Goal: Task Accomplishment & Management: Use online tool/utility

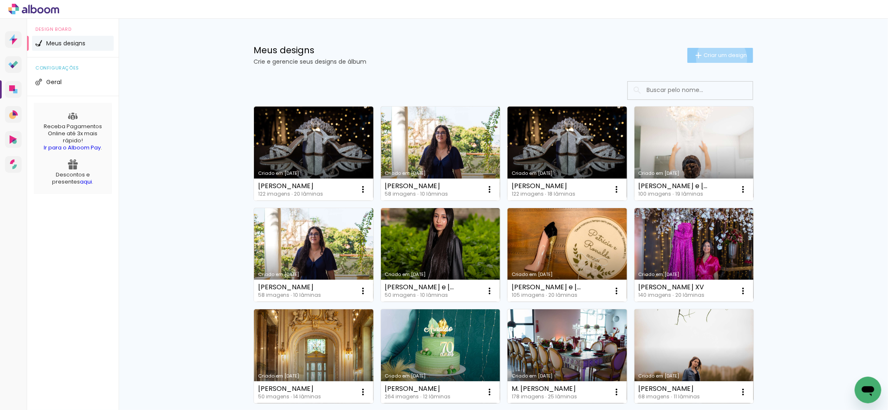
click at [716, 59] on paper-button "Criar um design" at bounding box center [720, 55] width 66 height 15
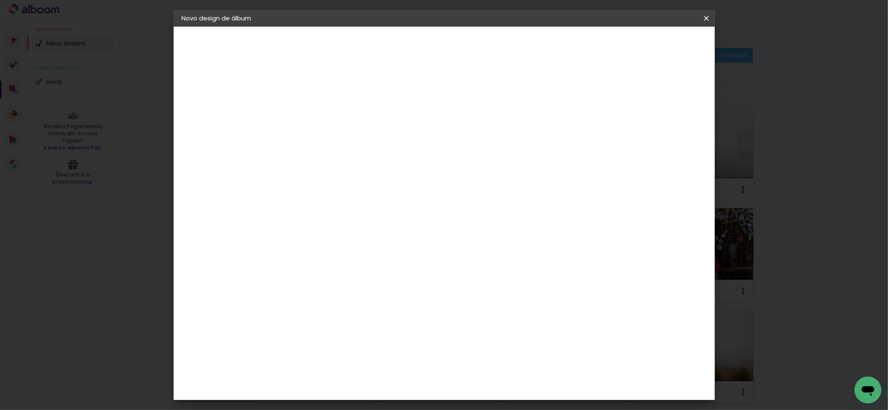
click at [318, 112] on input at bounding box center [318, 111] width 0 height 13
type input "l"
type input "Ç"
type input "Letícia e [PERSON_NAME]"
type paper-input "Letícia e [PERSON_NAME]"
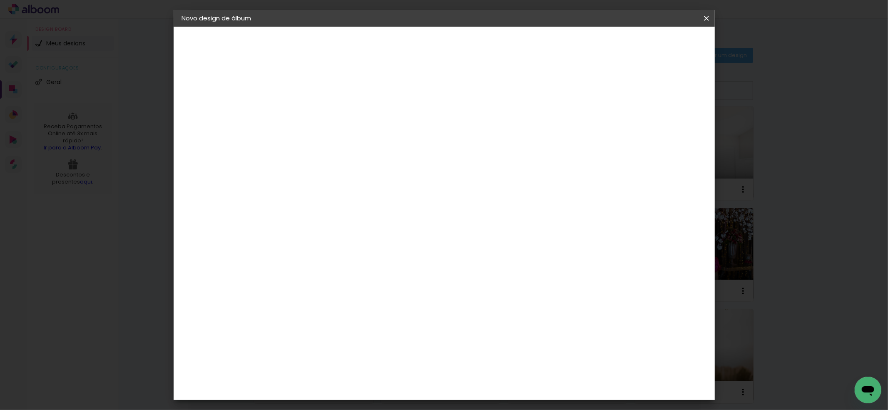
click at [403, 47] on paper-button "Avançar" at bounding box center [382, 44] width 41 height 14
click at [338, 290] on div "Canaan Álbuns" at bounding box center [325, 296] width 26 height 13
click at [0, 0] on slot "Avançar" at bounding box center [0, 0] width 0 height 0
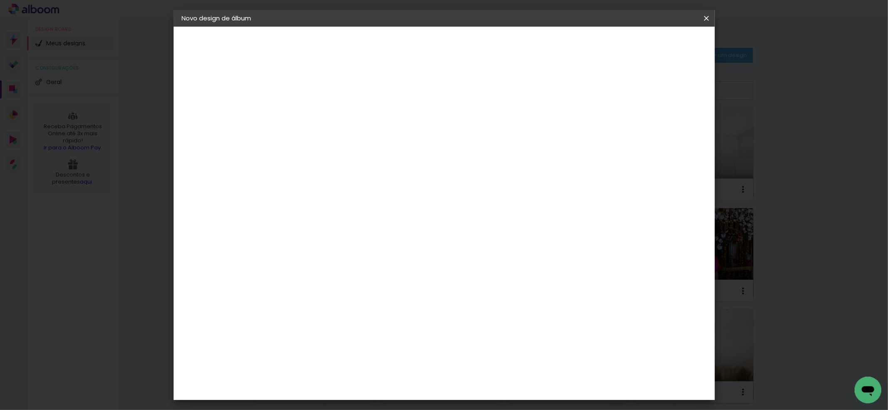
click at [454, 49] on paper-button "Avançar" at bounding box center [433, 44] width 41 height 14
click at [652, 44] on span "Iniciar design" at bounding box center [633, 44] width 38 height 6
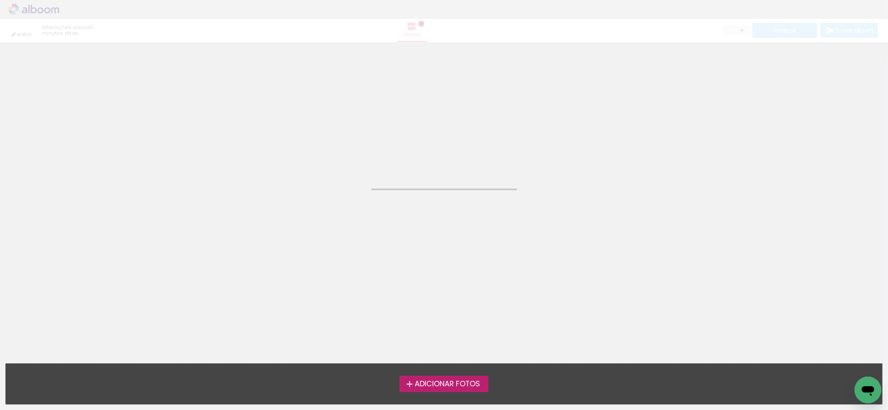
click at [435, 382] on span "Adicionar Fotos" at bounding box center [446, 383] width 65 height 7
click at [0, 0] on input "file" at bounding box center [0, 0] width 0 height 0
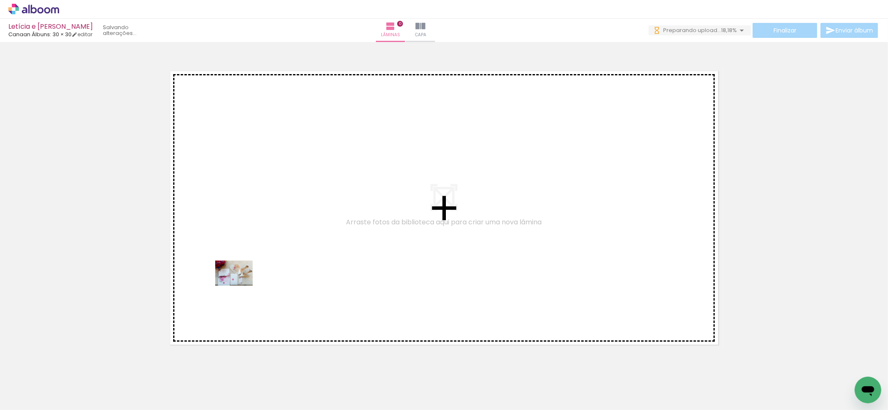
drag, startPoint x: 90, startPoint y: 387, endPoint x: 143, endPoint y: 362, distance: 58.6
click at [241, 285] on quentale-workspace at bounding box center [444, 205] width 888 height 410
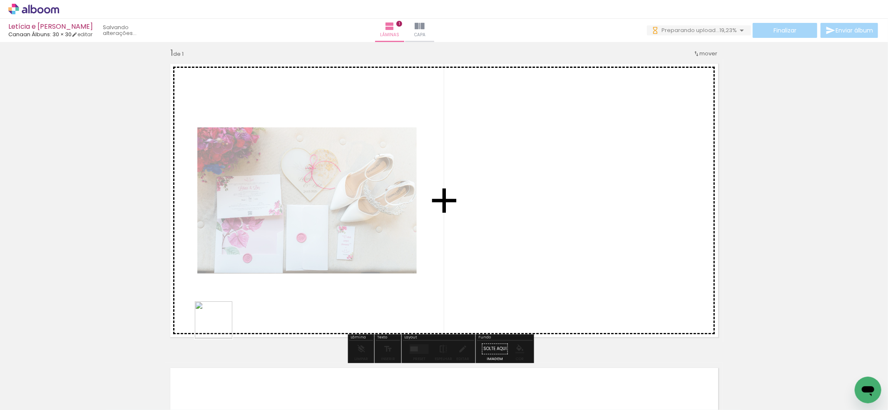
drag, startPoint x: 134, startPoint y: 383, endPoint x: 207, endPoint y: 353, distance: 78.7
click at [278, 299] on quentale-workspace at bounding box center [444, 205] width 888 height 410
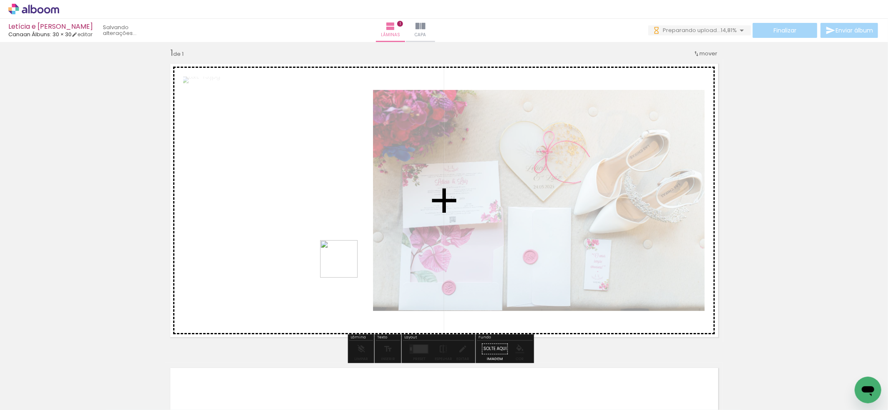
drag, startPoint x: 179, startPoint y: 384, endPoint x: 352, endPoint y: 260, distance: 212.8
click at [352, 260] on quentale-workspace at bounding box center [444, 205] width 888 height 410
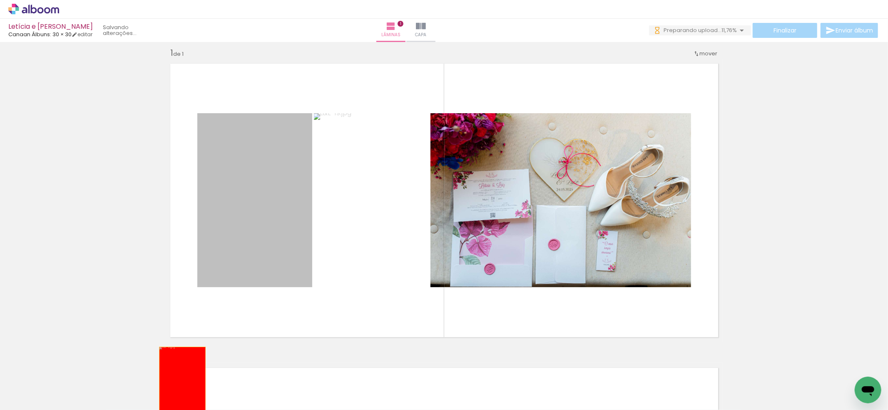
drag, startPoint x: 212, startPoint y: 348, endPoint x: 178, endPoint y: 382, distance: 47.7
click at [178, 382] on quentale-workspace at bounding box center [444, 205] width 888 height 410
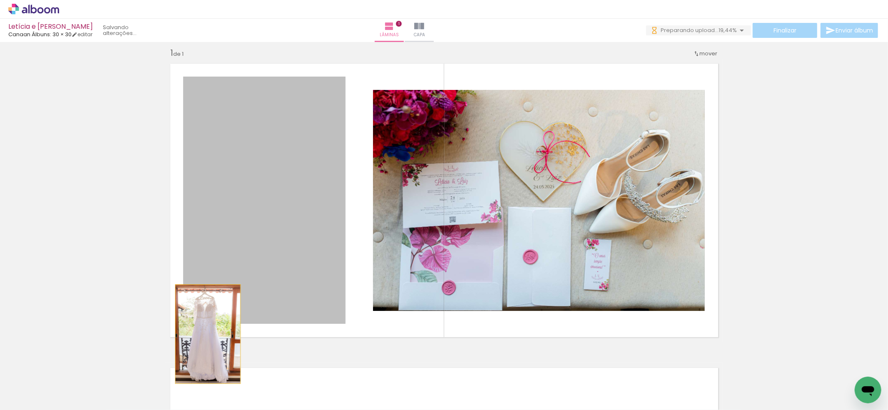
drag, startPoint x: 241, startPoint y: 254, endPoint x: 181, endPoint y: 363, distance: 124.8
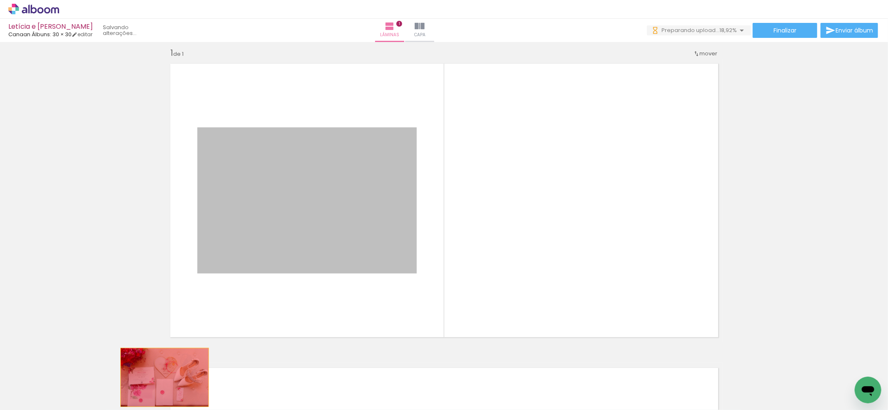
drag, startPoint x: 257, startPoint y: 257, endPoint x: 153, endPoint y: 385, distance: 165.4
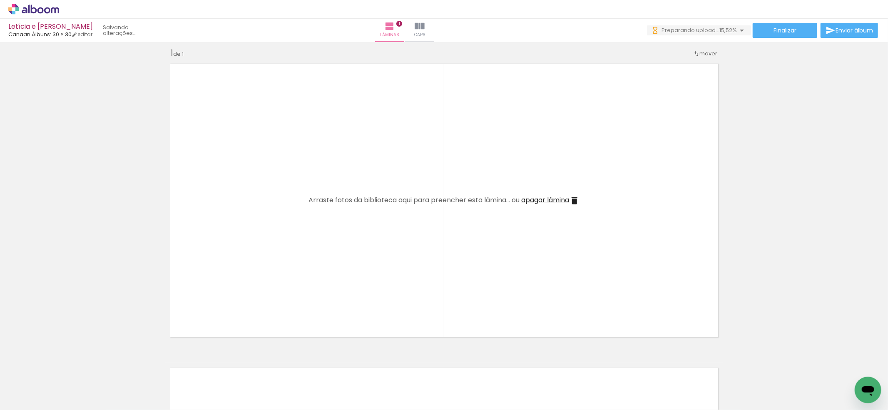
scroll to position [0, 122]
drag, startPoint x: 621, startPoint y: 380, endPoint x: 583, endPoint y: 257, distance: 129.1
click at [583, 257] on quentale-workspace at bounding box center [444, 205] width 888 height 410
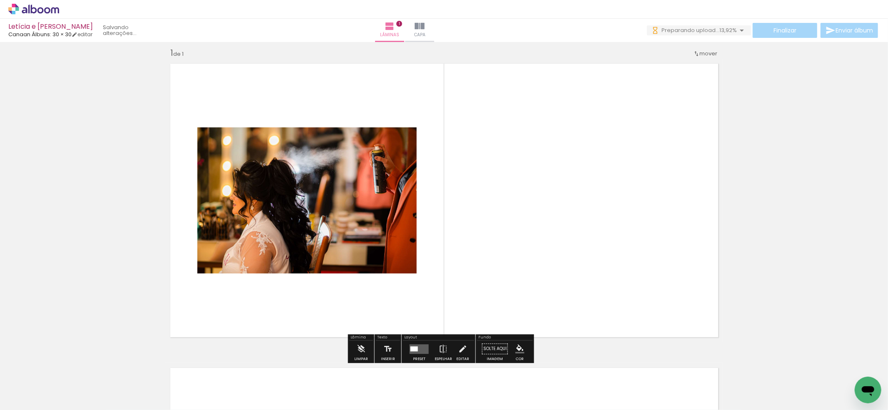
click at [565, 285] on quentale-layouter at bounding box center [444, 200] width 558 height 283
drag, startPoint x: 571, startPoint y: 395, endPoint x: 554, endPoint y: 273, distance: 123.5
click at [554, 273] on quentale-workspace at bounding box center [444, 205] width 888 height 410
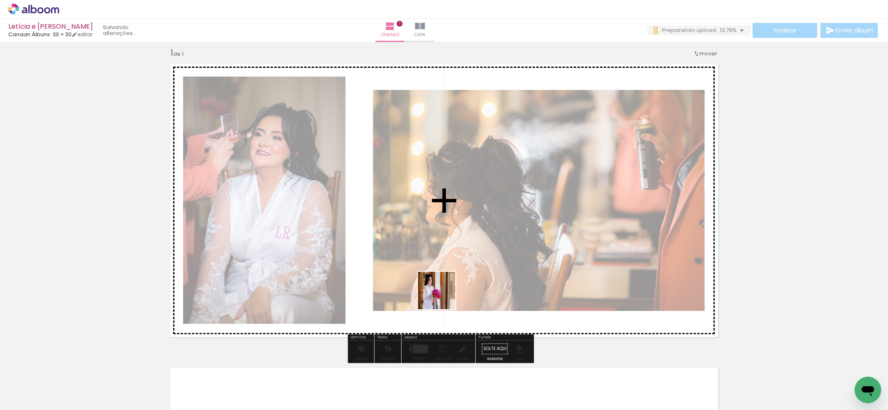
drag, startPoint x: 435, startPoint y: 395, endPoint x: 443, endPoint y: 282, distance: 113.0
click at [443, 282] on quentale-workspace at bounding box center [444, 205] width 888 height 410
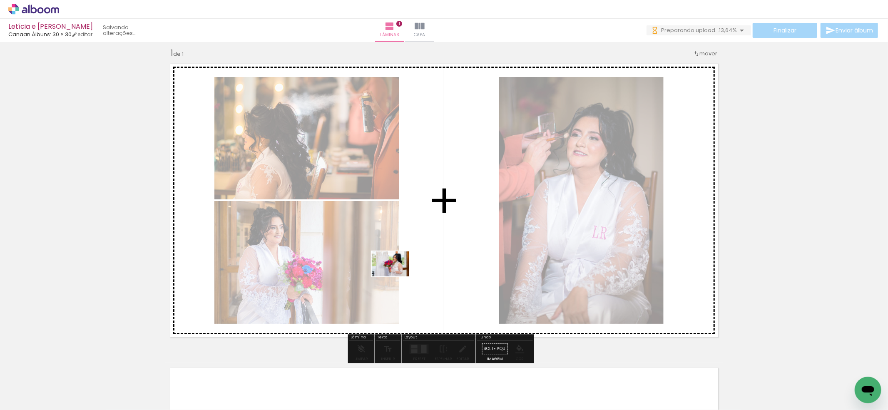
drag, startPoint x: 392, startPoint y: 383, endPoint x: 397, endPoint y: 276, distance: 107.1
click at [397, 276] on quentale-workspace at bounding box center [444, 205] width 888 height 410
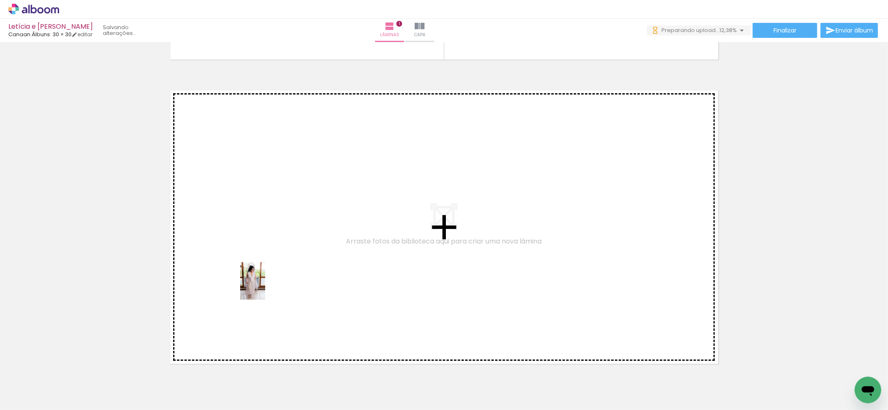
drag, startPoint x: 256, startPoint y: 384, endPoint x: 265, endPoint y: 287, distance: 96.9
click at [265, 287] on quentale-workspace at bounding box center [444, 205] width 888 height 410
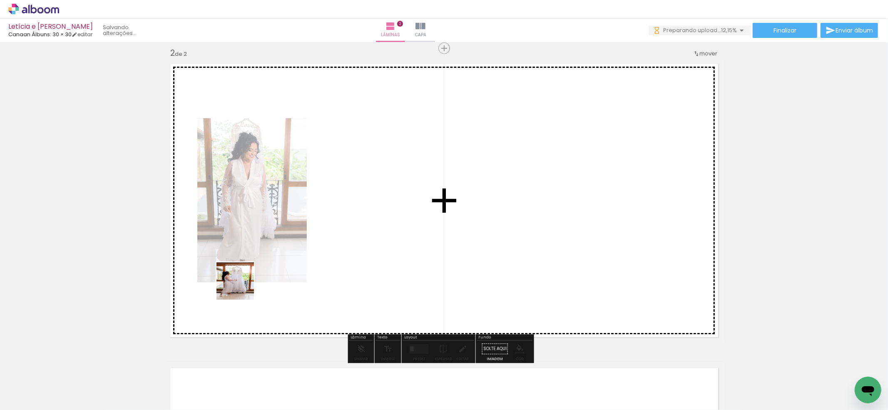
drag, startPoint x: 219, startPoint y: 352, endPoint x: 241, endPoint y: 287, distance: 68.7
click at [241, 287] on quentale-workspace at bounding box center [444, 205] width 888 height 410
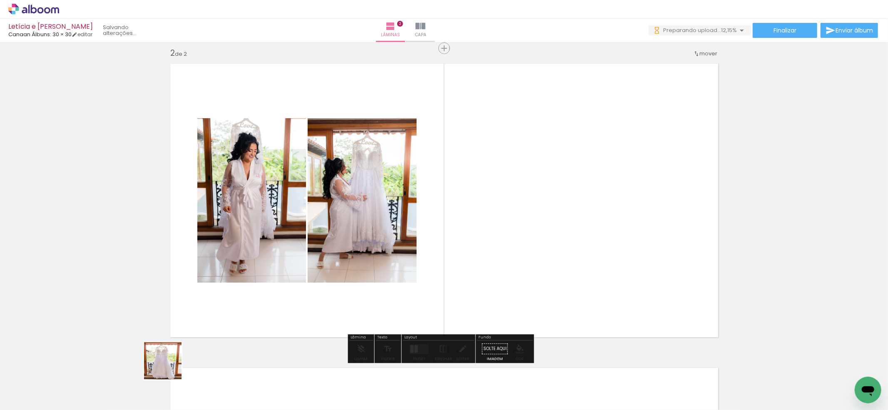
drag, startPoint x: 161, startPoint y: 381, endPoint x: 234, endPoint y: 270, distance: 133.0
click at [241, 257] on quentale-workspace at bounding box center [444, 205] width 888 height 410
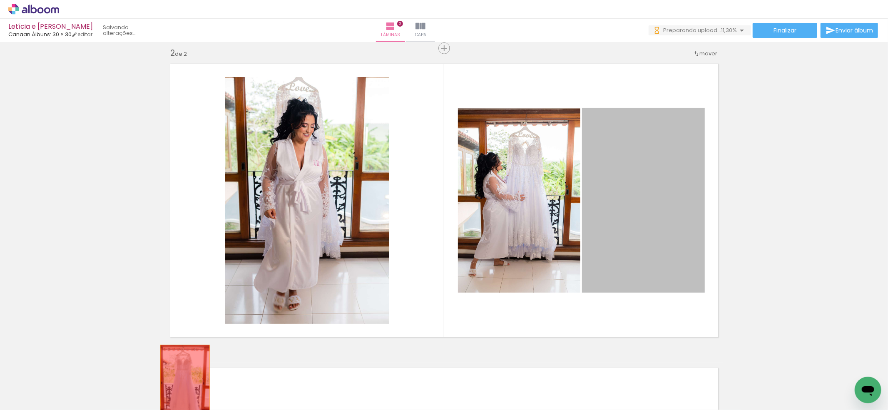
drag, startPoint x: 638, startPoint y: 238, endPoint x: 181, endPoint y: 382, distance: 479.6
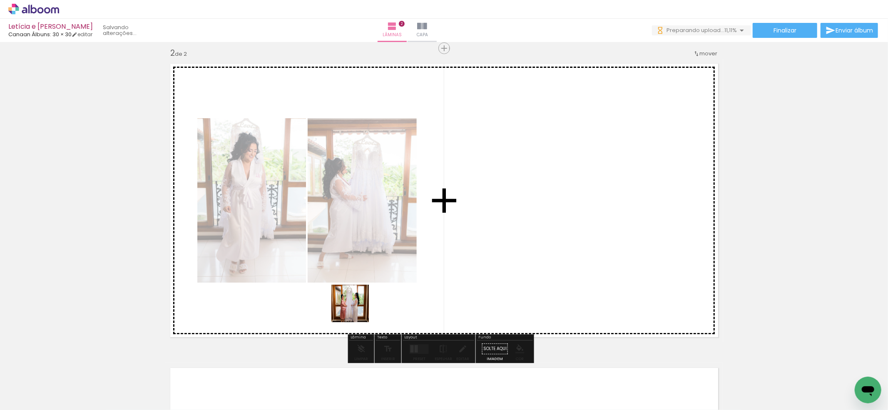
drag, startPoint x: 304, startPoint y: 390, endPoint x: 358, endPoint y: 388, distance: 54.5
click at [365, 297] on quentale-workspace at bounding box center [444, 205] width 888 height 410
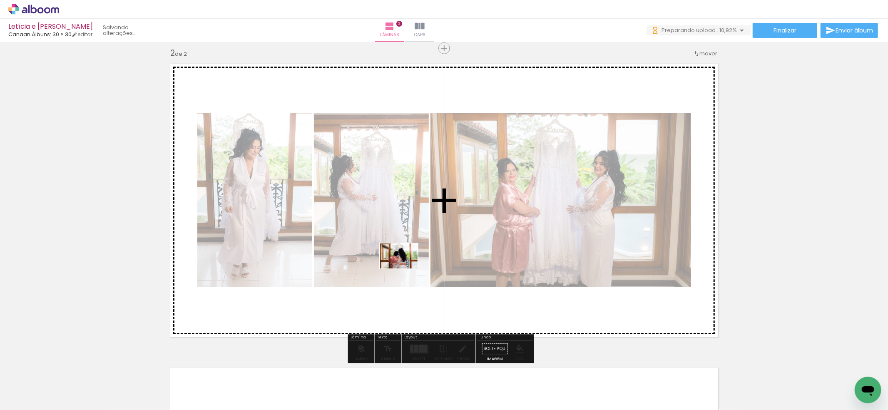
drag, startPoint x: 357, startPoint y: 380, endPoint x: 405, endPoint y: 268, distance: 121.4
click at [405, 268] on quentale-workspace at bounding box center [444, 205] width 888 height 410
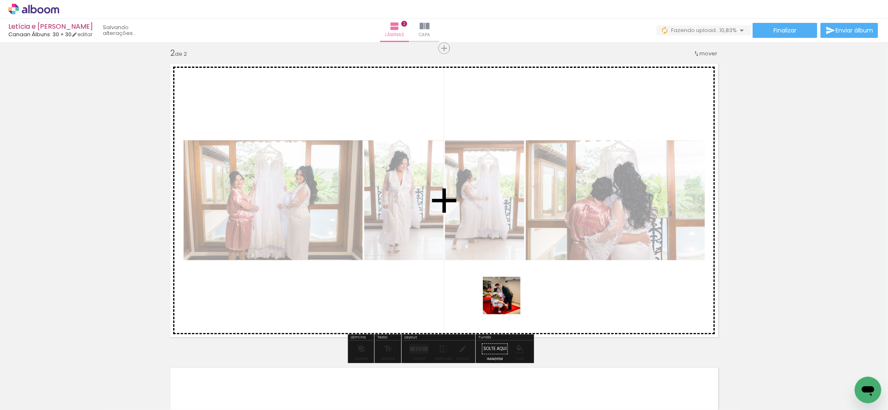
drag, startPoint x: 496, startPoint y: 360, endPoint x: 511, endPoint y: 279, distance: 82.2
click at [511, 279] on quentale-workspace at bounding box center [444, 205] width 888 height 410
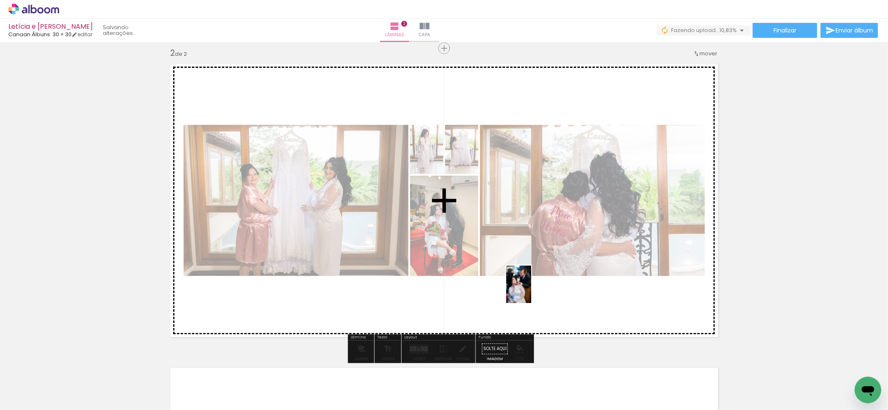
drag, startPoint x: 528, startPoint y: 383, endPoint x: 531, endPoint y: 290, distance: 92.9
click at [531, 290] on quentale-workspace at bounding box center [444, 205] width 888 height 410
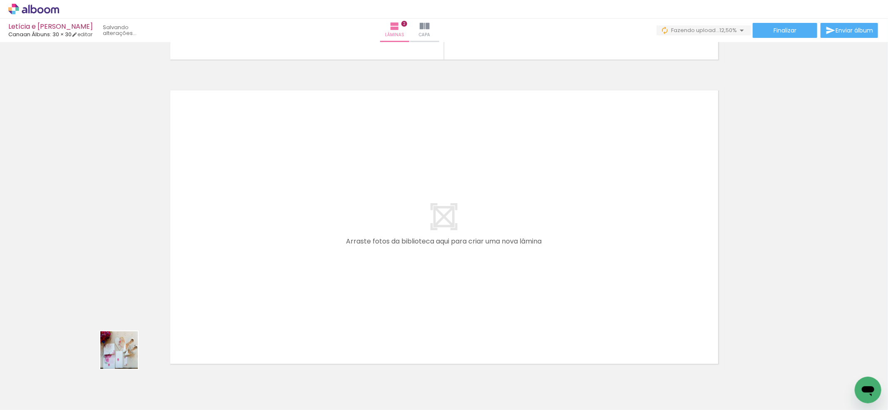
drag, startPoint x: 77, startPoint y: 389, endPoint x: 145, endPoint y: 361, distance: 72.8
click at [230, 297] on quentale-workspace at bounding box center [444, 205] width 888 height 410
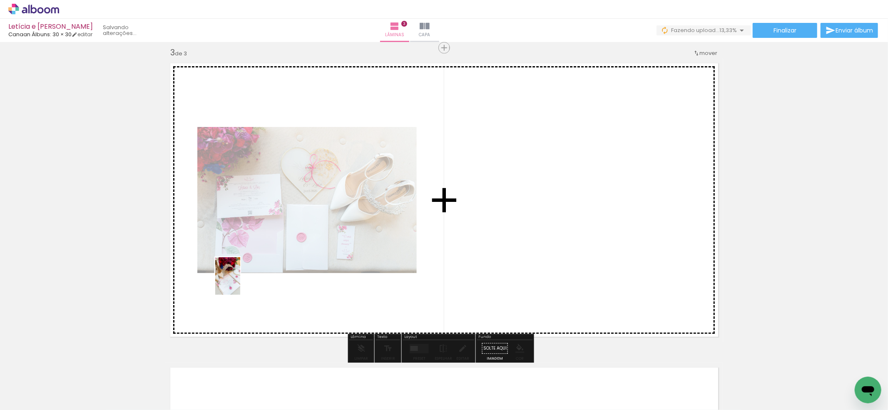
drag, startPoint x: 122, startPoint y: 375, endPoint x: 240, endPoint y: 282, distance: 150.8
click at [240, 282] on quentale-workspace at bounding box center [444, 205] width 888 height 410
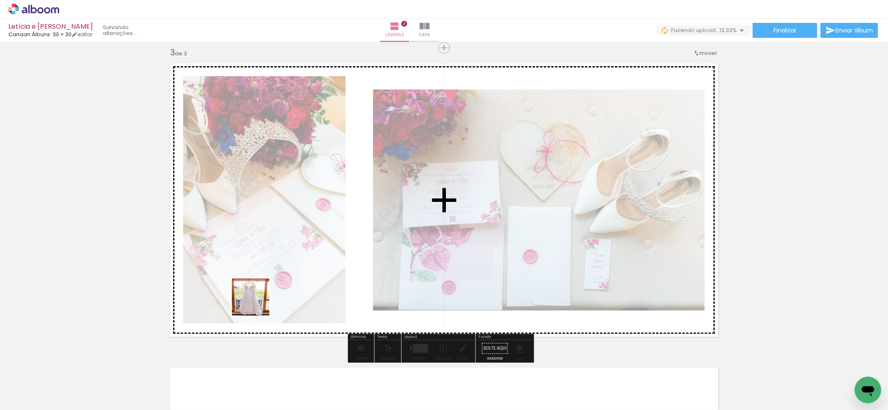
drag, startPoint x: 175, startPoint y: 372, endPoint x: 302, endPoint y: 273, distance: 160.7
click at [302, 273] on quentale-workspace at bounding box center [444, 205] width 888 height 410
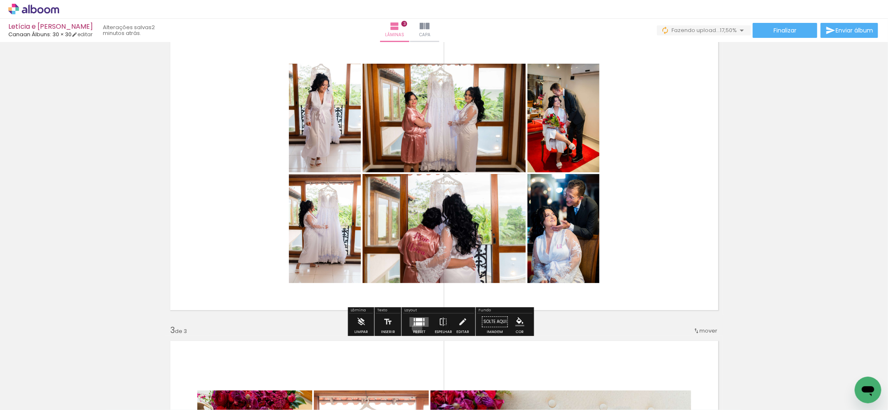
click at [415, 328] on div at bounding box center [419, 321] width 22 height 17
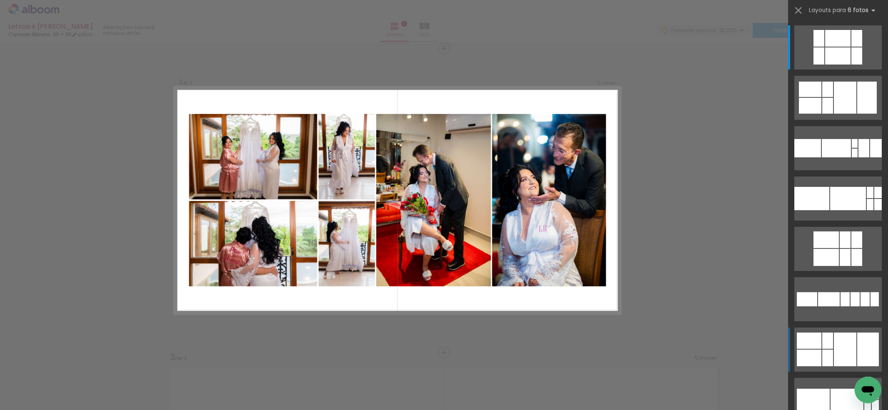
click at [833, 341] on div at bounding box center [844, 349] width 22 height 34
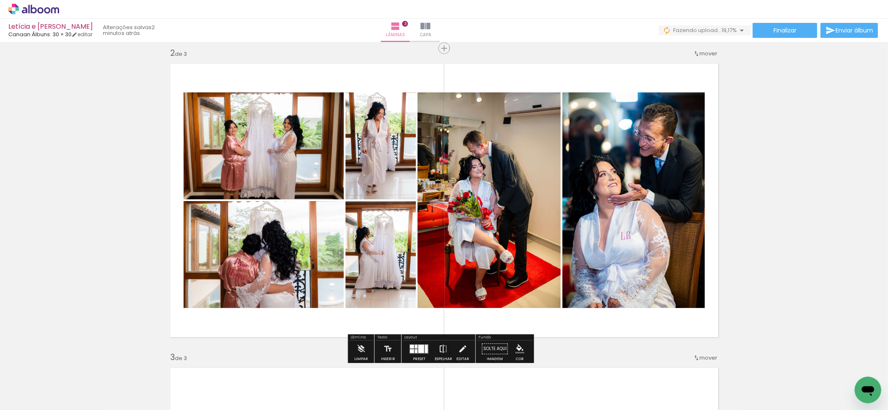
click at [440, 349] on iron-icon at bounding box center [443, 348] width 9 height 17
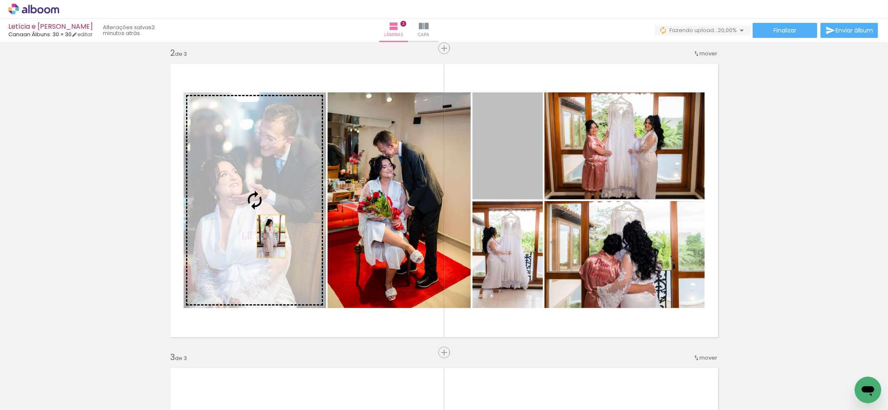
drag, startPoint x: 505, startPoint y: 182, endPoint x: 267, endPoint y: 237, distance: 243.8
click at [0, 0] on slot at bounding box center [0, 0] width 0 height 0
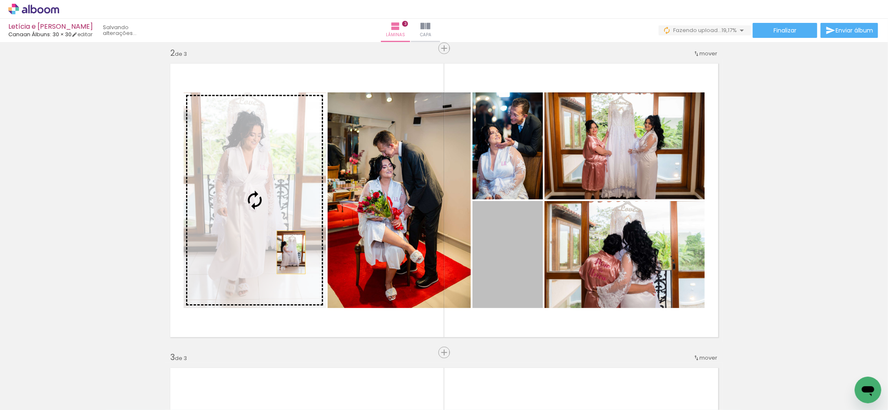
drag, startPoint x: 506, startPoint y: 275, endPoint x: 279, endPoint y: 251, distance: 228.9
click at [0, 0] on slot at bounding box center [0, 0] width 0 height 0
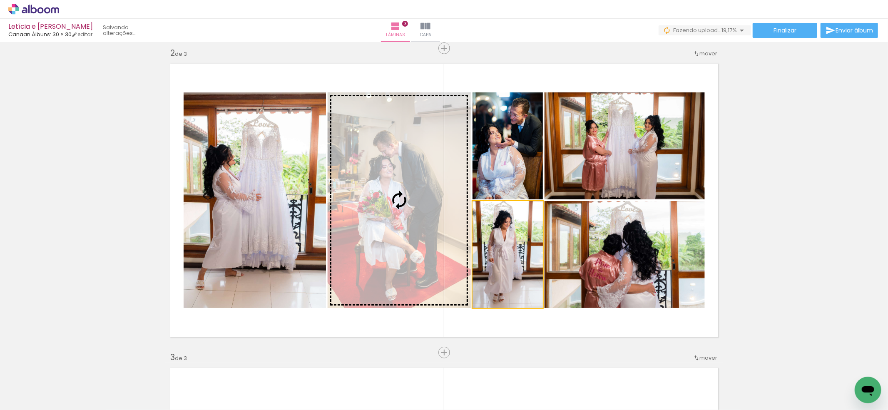
drag, startPoint x: 507, startPoint y: 276, endPoint x: 402, endPoint y: 249, distance: 108.8
click at [0, 0] on slot at bounding box center [0, 0] width 0 height 0
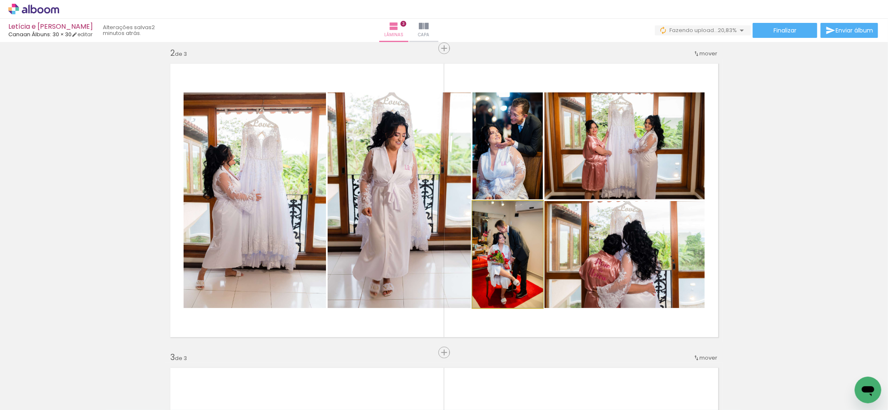
drag, startPoint x: 520, startPoint y: 262, endPoint x: 520, endPoint y: 253, distance: 8.7
drag, startPoint x: 522, startPoint y: 253, endPoint x: 526, endPoint y: 253, distance: 4.6
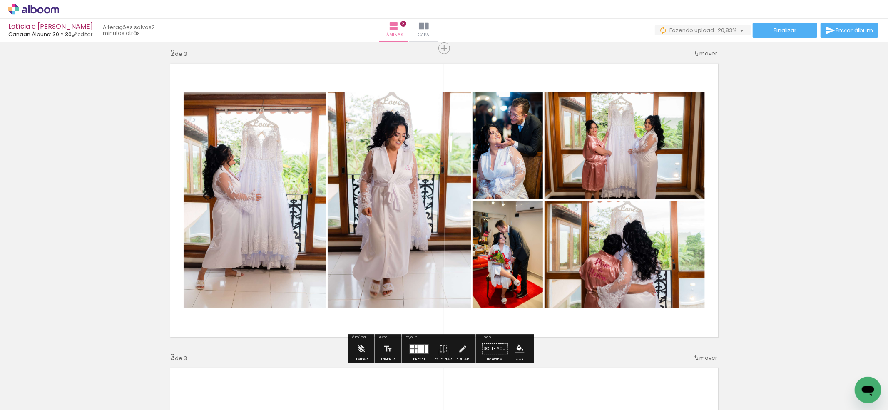
click at [521, 277] on quentale-photo at bounding box center [507, 254] width 70 height 107
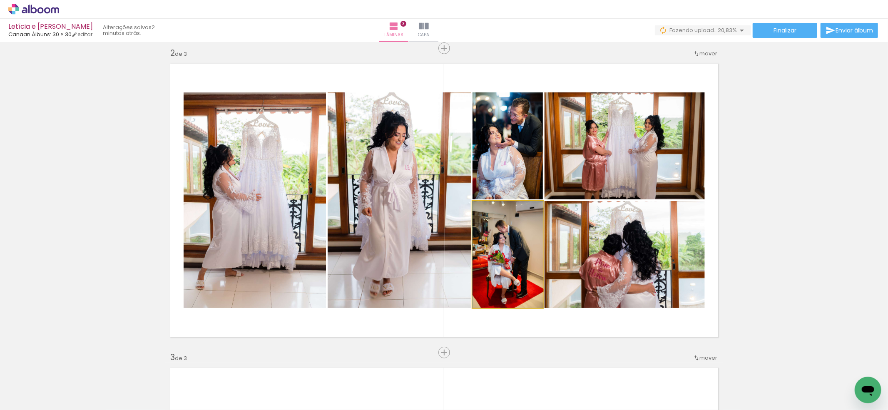
click at [521, 277] on quentale-photo at bounding box center [507, 254] width 70 height 107
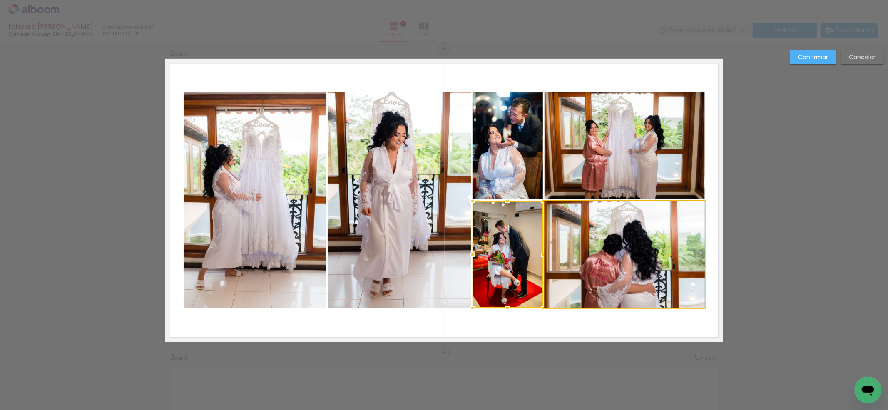
drag, startPoint x: 586, startPoint y: 247, endPoint x: 568, endPoint y: 265, distance: 26.2
drag, startPoint x: 512, startPoint y: 261, endPoint x: 543, endPoint y: 240, distance: 37.6
click at [543, 240] on album-spread "2 de 3" at bounding box center [444, 200] width 558 height 283
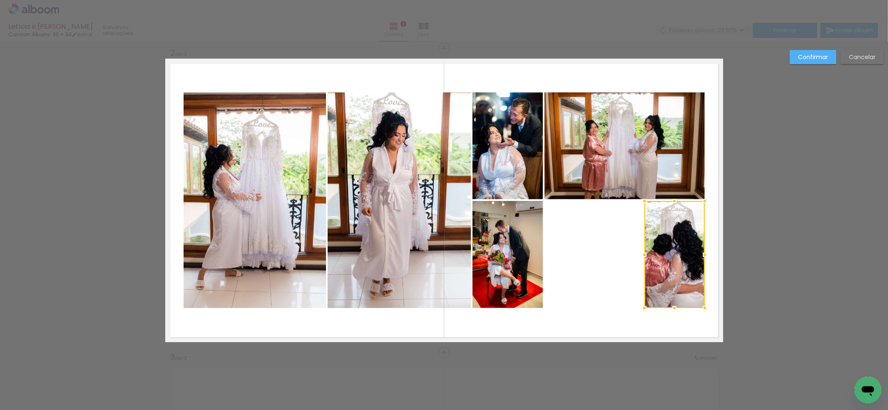
drag, startPoint x: 541, startPoint y: 255, endPoint x: 641, endPoint y: 251, distance: 100.0
click at [641, 251] on div at bounding box center [644, 254] width 17 height 17
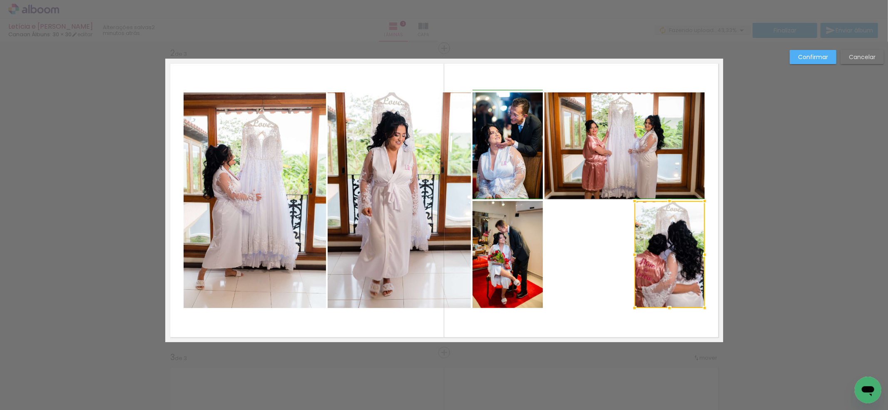
drag, startPoint x: 640, startPoint y: 255, endPoint x: 630, endPoint y: 253, distance: 10.2
click at [630, 253] on div at bounding box center [634, 254] width 17 height 17
click at [519, 261] on quentale-photo at bounding box center [507, 254] width 70 height 107
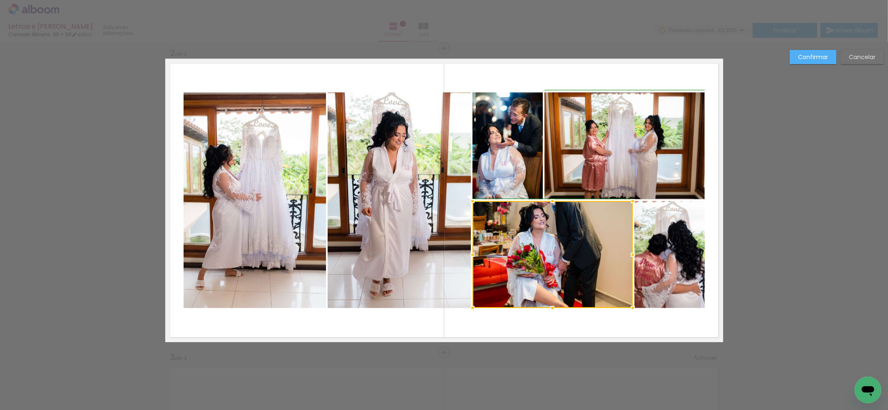
drag, startPoint x: 540, startPoint y: 253, endPoint x: 626, endPoint y: 253, distance: 86.1
click at [626, 253] on div at bounding box center [632, 254] width 17 height 17
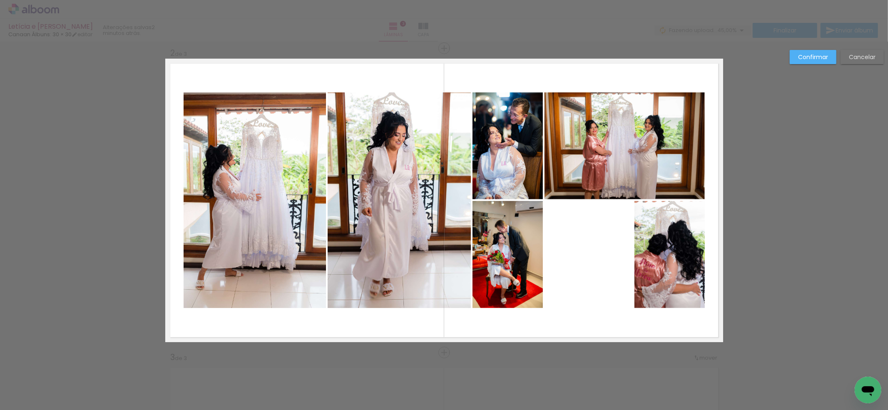
click at [523, 265] on quentale-photo at bounding box center [507, 254] width 70 height 107
click at [523, 265] on div at bounding box center [507, 254] width 70 height 107
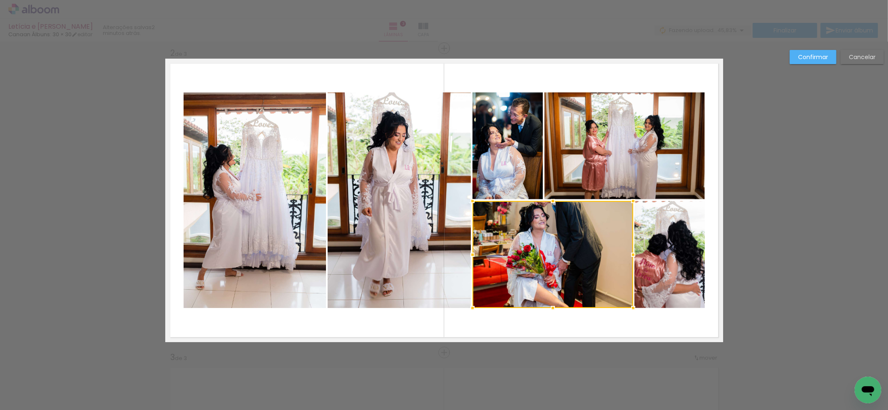
drag, startPoint x: 540, startPoint y: 252, endPoint x: 634, endPoint y: 258, distance: 94.6
click at [634, 258] on div at bounding box center [633, 254] width 17 height 17
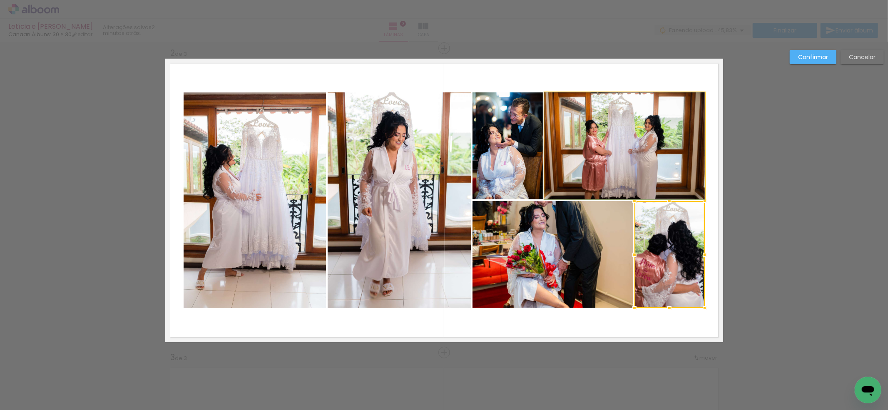
click at [570, 153] on quentale-photo at bounding box center [624, 145] width 160 height 107
click at [634, 201] on div at bounding box center [669, 254] width 70 height 107
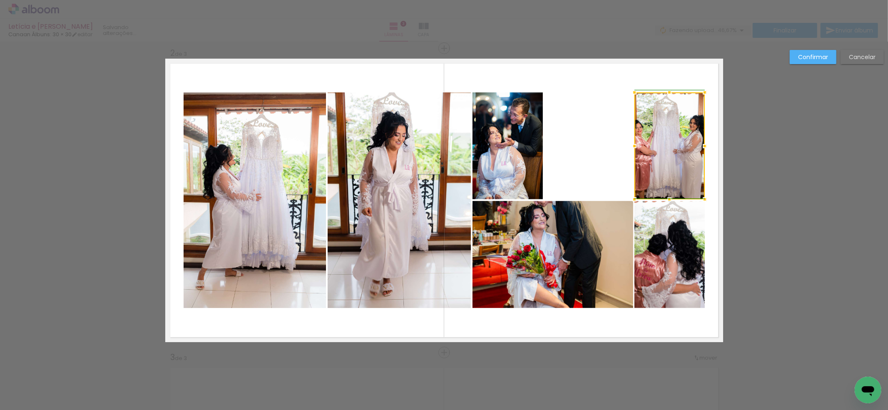
drag, startPoint x: 541, startPoint y: 146, endPoint x: 626, endPoint y: 158, distance: 85.4
click at [628, 158] on album-spread "2 de 3" at bounding box center [444, 200] width 558 height 283
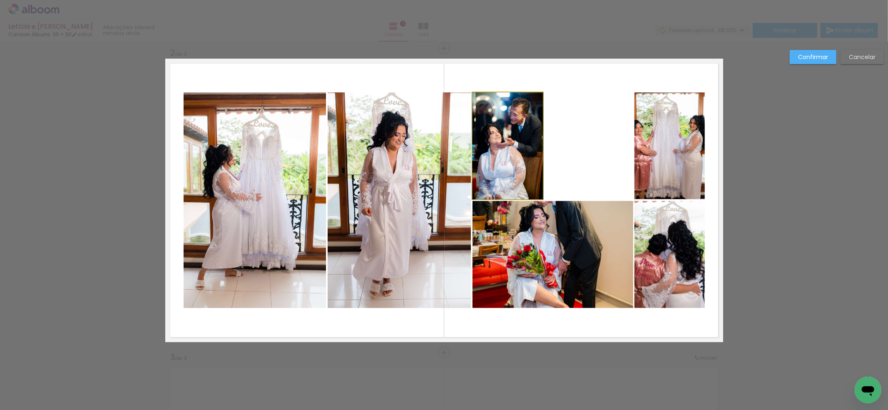
click at [505, 149] on quentale-photo at bounding box center [507, 145] width 70 height 107
click at [634, 149] on div at bounding box center [669, 145] width 70 height 107
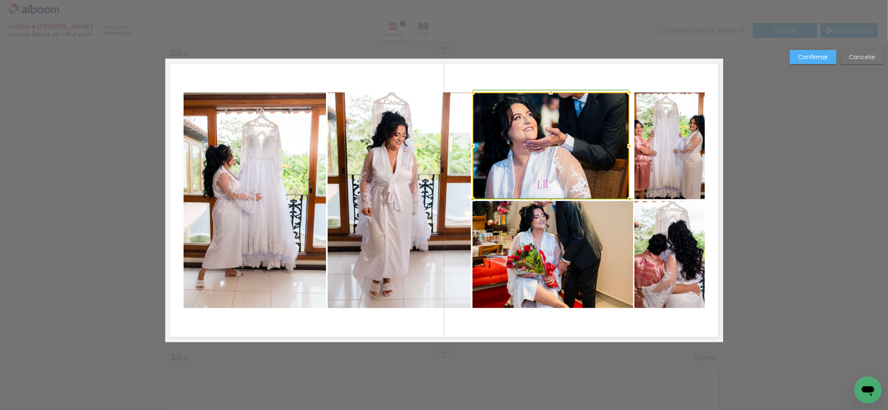
drag, startPoint x: 538, startPoint y: 146, endPoint x: 632, endPoint y: 150, distance: 94.1
click at [632, 150] on div at bounding box center [629, 146] width 17 height 17
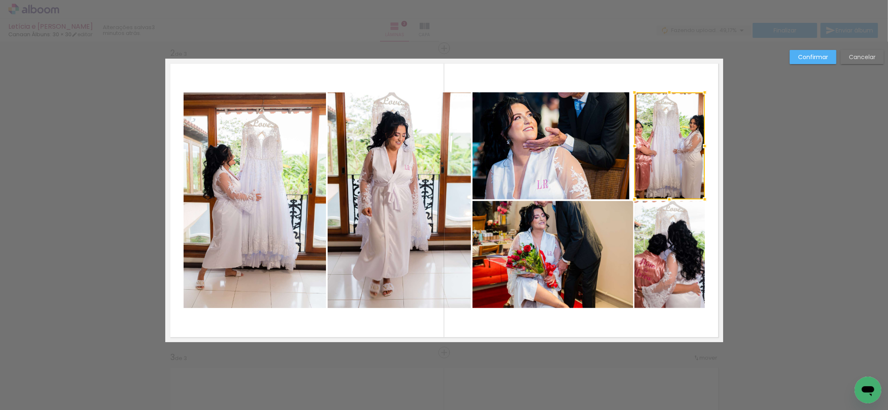
drag, startPoint x: 623, startPoint y: 147, endPoint x: 615, endPoint y: 147, distance: 7.5
click at [622, 147] on album-spread "2 de 3" at bounding box center [444, 200] width 558 height 283
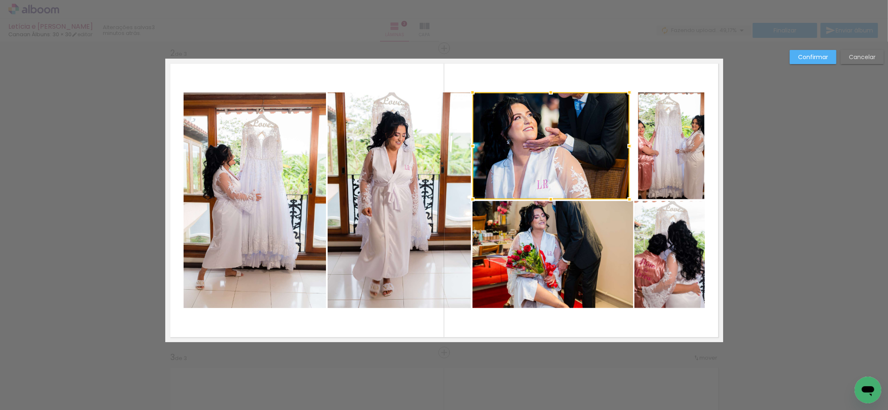
click at [605, 147] on div at bounding box center [550, 145] width 157 height 107
drag, startPoint x: 642, startPoint y: 144, endPoint x: 635, endPoint y: 145, distance: 6.8
click at [642, 144] on quentale-photo at bounding box center [671, 145] width 67 height 107
click at [629, 144] on div at bounding box center [550, 145] width 157 height 107
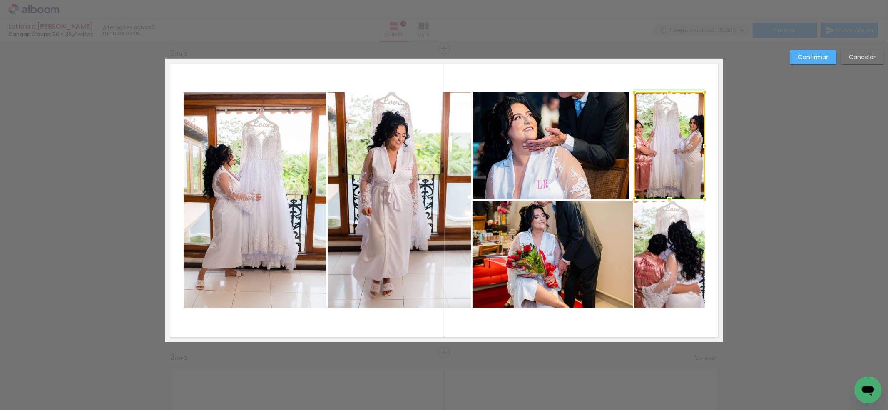
click at [632, 145] on div at bounding box center [633, 146] width 17 height 17
click at [600, 151] on quentale-photo at bounding box center [550, 145] width 157 height 107
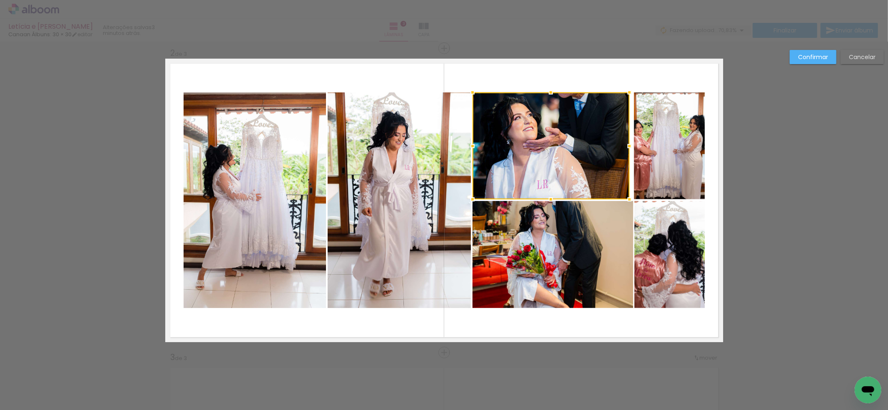
click at [600, 151] on div at bounding box center [550, 145] width 157 height 107
click at [622, 149] on div at bounding box center [630, 146] width 17 height 17
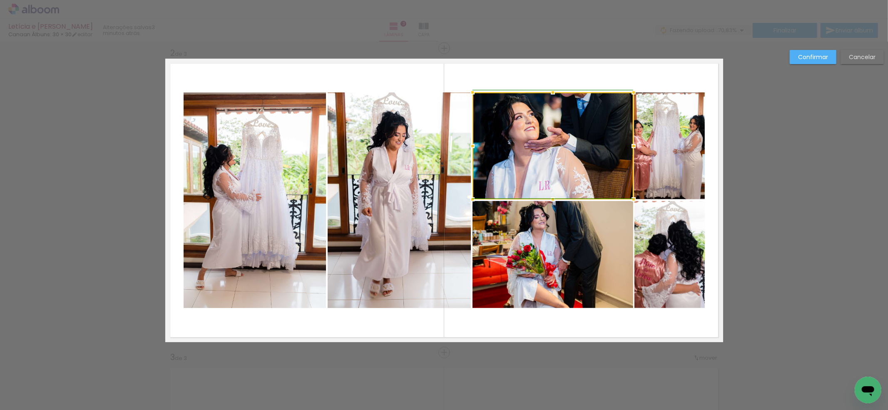
click at [626, 146] on div at bounding box center [633, 146] width 17 height 17
click at [0, 0] on slot "Confirmar" at bounding box center [0, 0] width 0 height 0
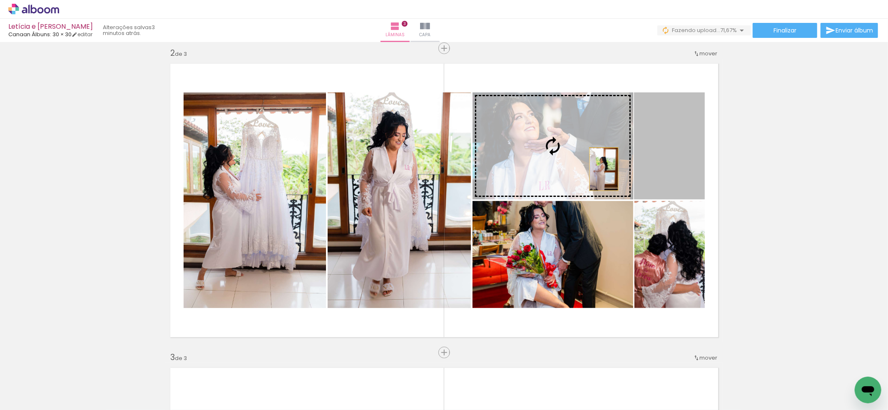
drag, startPoint x: 656, startPoint y: 169, endPoint x: 575, endPoint y: 167, distance: 81.2
click at [0, 0] on slot at bounding box center [0, 0] width 0 height 0
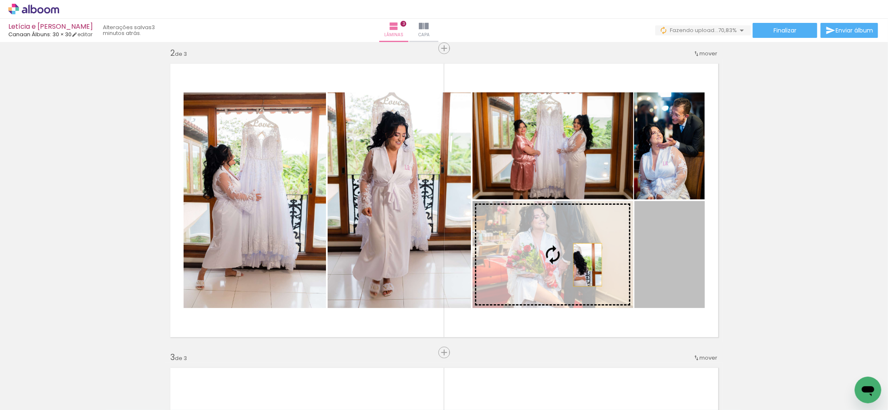
drag, startPoint x: 667, startPoint y: 269, endPoint x: 581, endPoint y: 264, distance: 85.9
click at [0, 0] on slot at bounding box center [0, 0] width 0 height 0
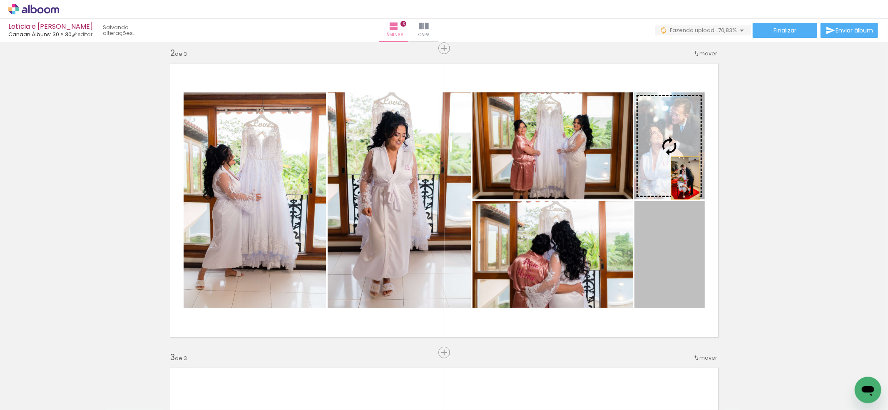
drag, startPoint x: 681, startPoint y: 282, endPoint x: 680, endPoint y: 171, distance: 111.1
click at [0, 0] on slot at bounding box center [0, 0] width 0 height 0
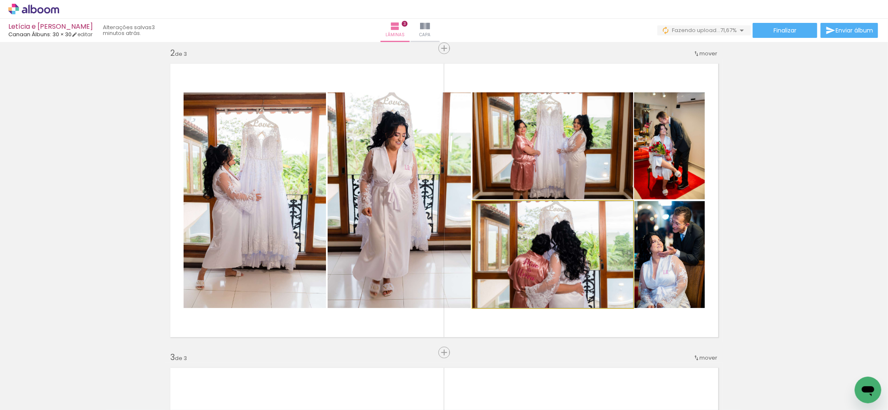
drag, startPoint x: 581, startPoint y: 280, endPoint x: 598, endPoint y: 253, distance: 31.4
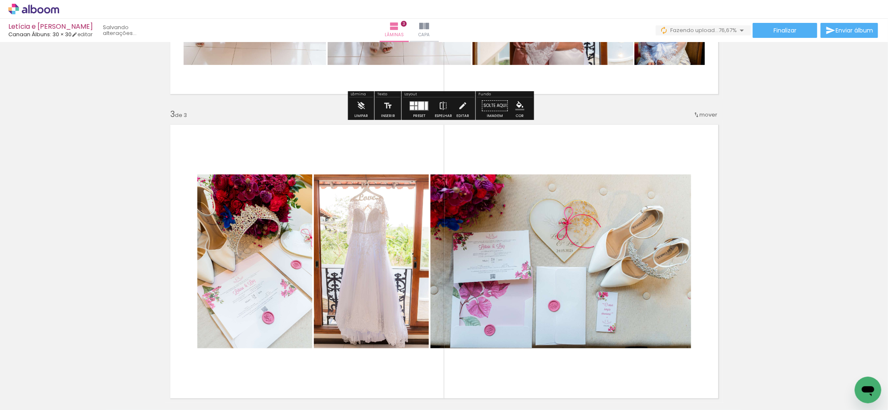
scroll to position [610, 0]
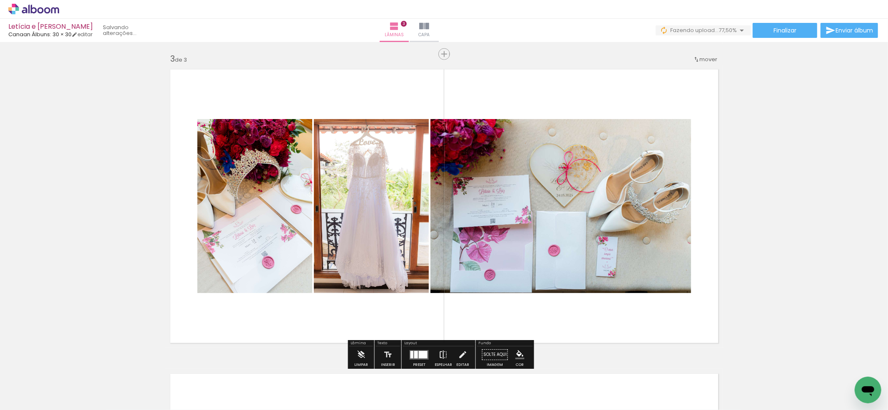
click at [439, 352] on iron-icon at bounding box center [443, 354] width 9 height 17
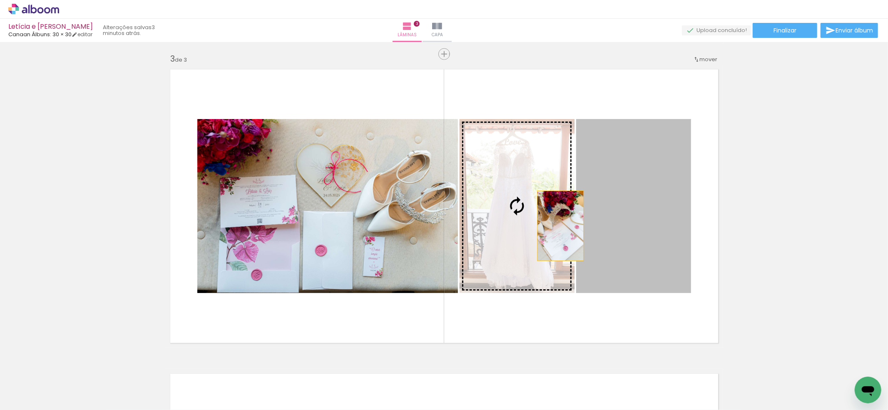
drag, startPoint x: 630, startPoint y: 231, endPoint x: 542, endPoint y: 222, distance: 88.3
click at [0, 0] on slot at bounding box center [0, 0] width 0 height 0
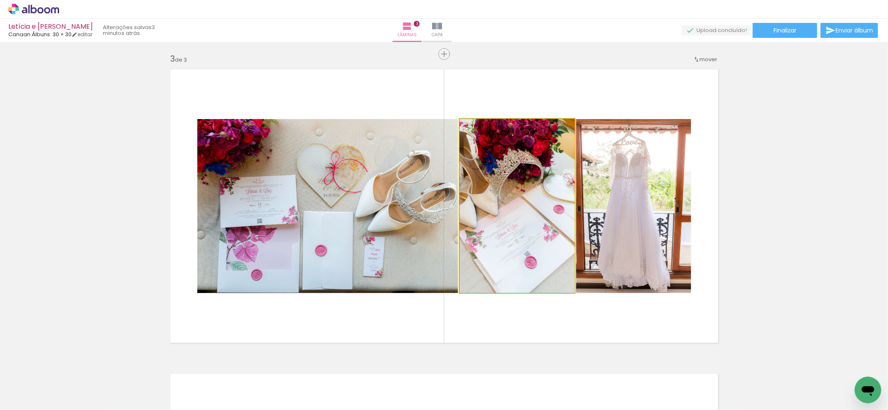
drag, startPoint x: 534, startPoint y: 257, endPoint x: 609, endPoint y: 253, distance: 75.0
click at [0, 0] on slot at bounding box center [0, 0] width 0 height 0
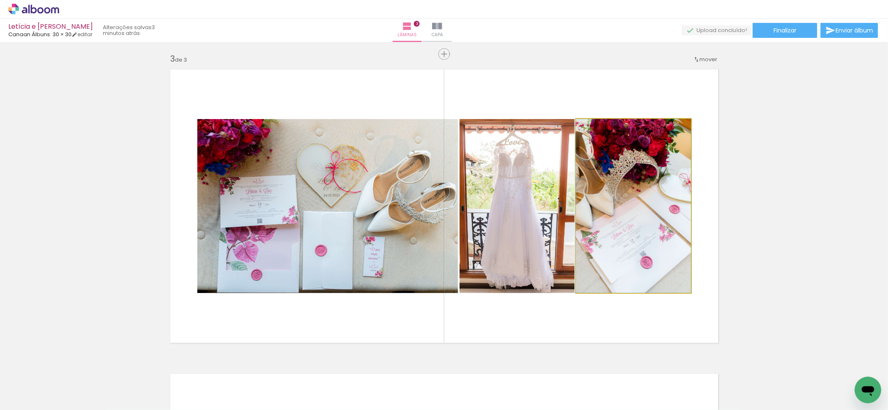
drag, startPoint x: 613, startPoint y: 251, endPoint x: 560, endPoint y: 241, distance: 53.9
click at [0, 0] on slot at bounding box center [0, 0] width 0 height 0
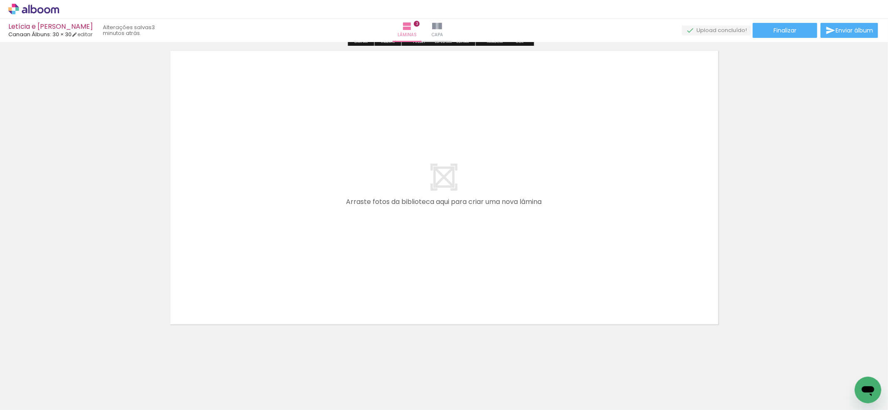
scroll to position [0, 520]
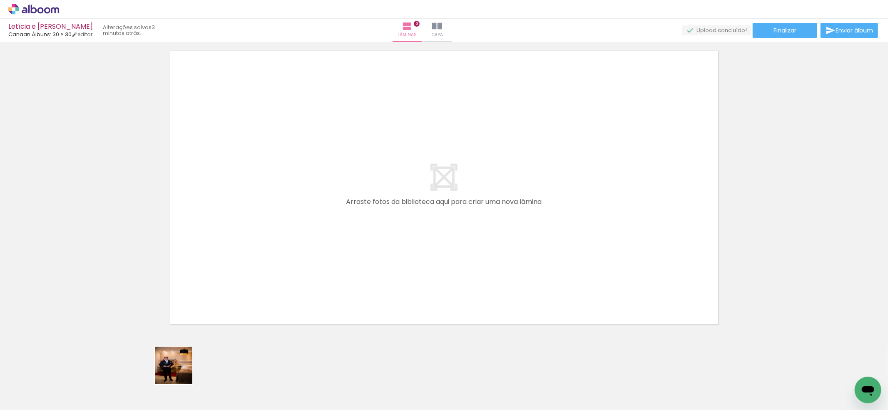
drag, startPoint x: 175, startPoint y: 383, endPoint x: 212, endPoint y: 371, distance: 39.0
click at [203, 273] on quentale-workspace at bounding box center [444, 205] width 888 height 410
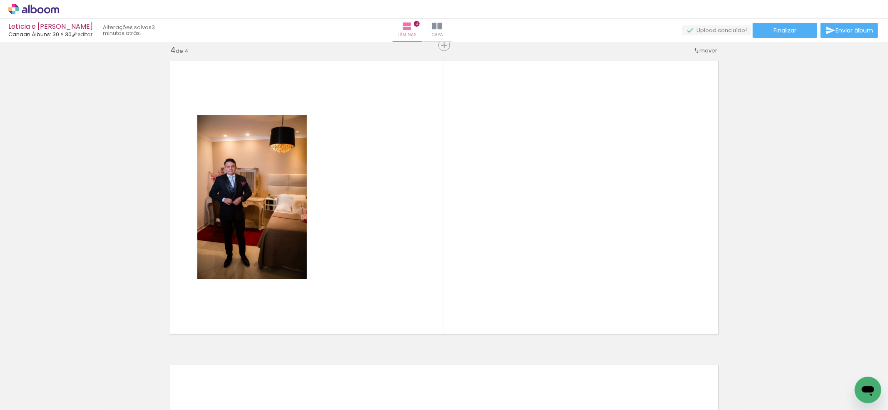
scroll to position [920, 0]
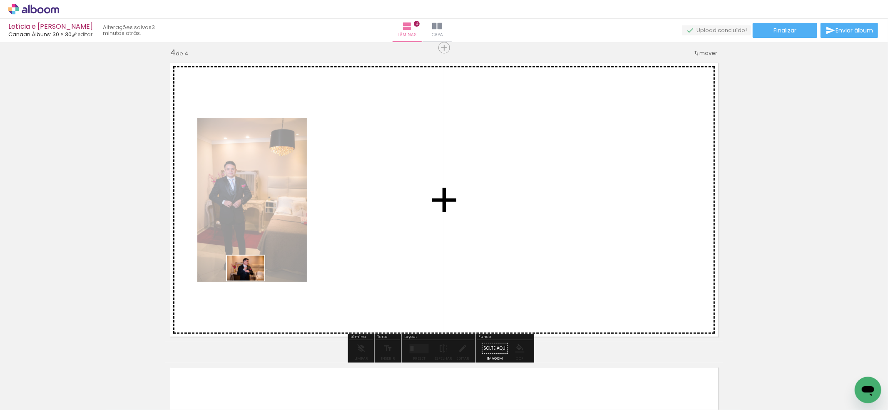
drag, startPoint x: 210, startPoint y: 387, endPoint x: 252, endPoint y: 280, distance: 114.5
click at [252, 280] on quentale-workspace at bounding box center [444, 205] width 888 height 410
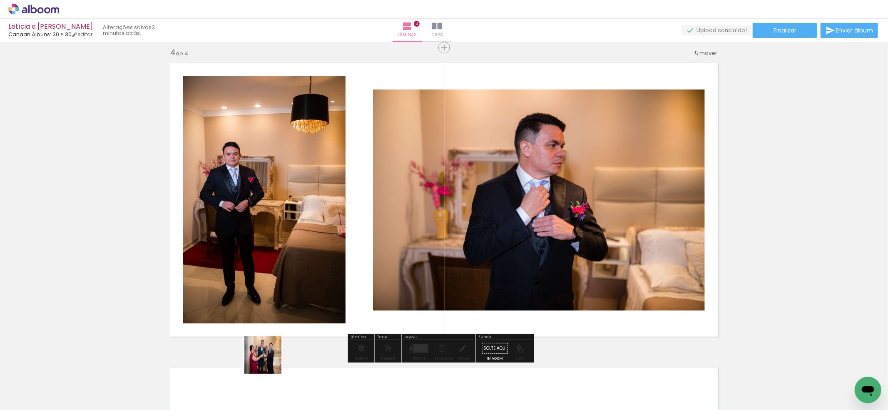
drag, startPoint x: 265, startPoint y: 377, endPoint x: 306, endPoint y: 279, distance: 106.5
click at [305, 276] on quentale-workspace at bounding box center [444, 205] width 888 height 410
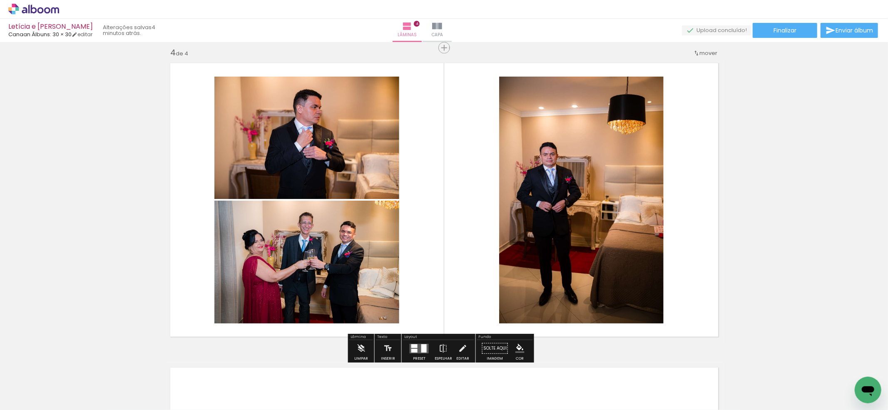
drag, startPoint x: 315, startPoint y: 381, endPoint x: 362, endPoint y: 389, distance: 48.2
click at [369, 290] on quentale-workspace at bounding box center [444, 205] width 888 height 410
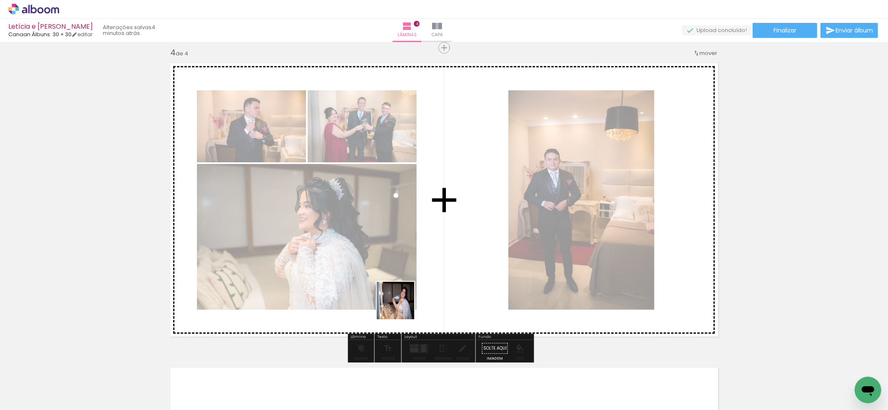
drag, startPoint x: 362, startPoint y: 389, endPoint x: 412, endPoint y: 278, distance: 121.8
click at [412, 278] on quentale-workspace at bounding box center [444, 205] width 888 height 410
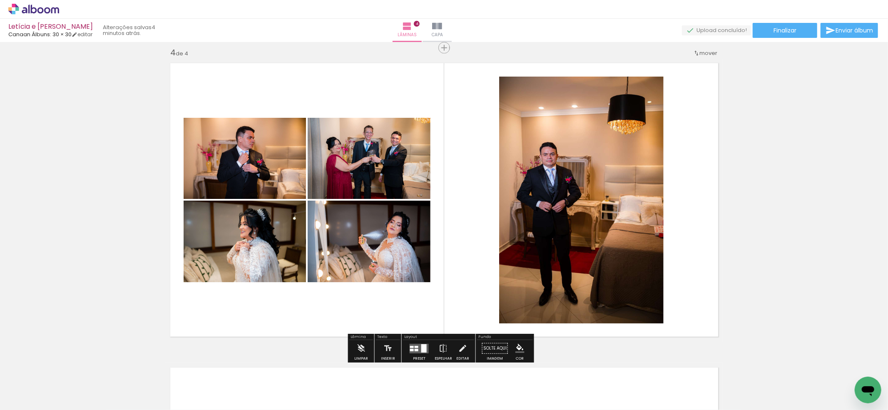
click at [412, 345] on quentale-layouter at bounding box center [418, 349] width 19 height 10
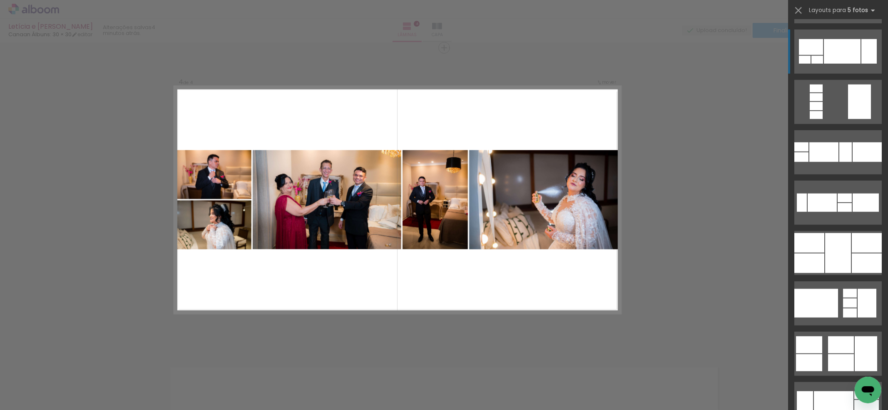
scroll to position [555, 0]
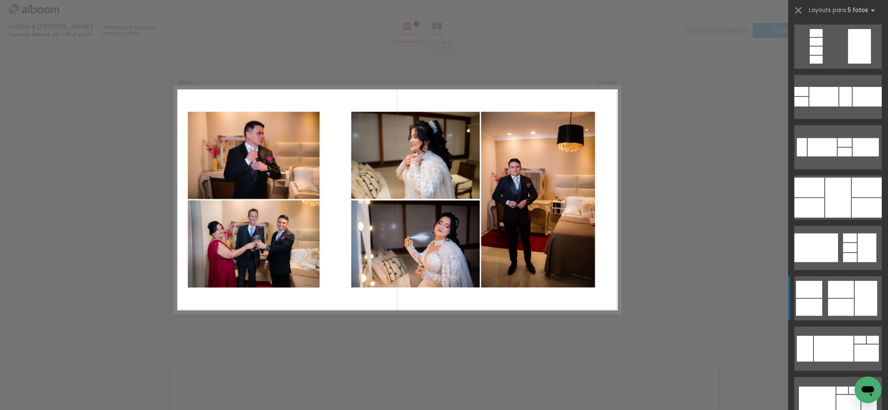
click at [828, 293] on div at bounding box center [841, 289] width 26 height 17
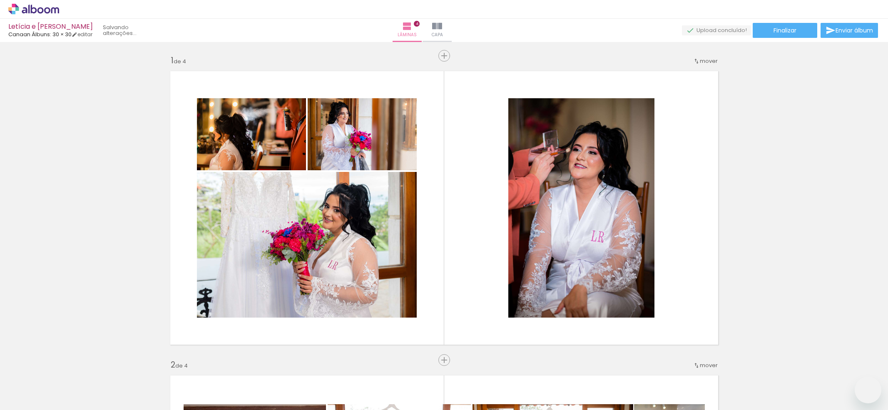
click at [0, 0] on slot at bounding box center [0, 0] width 0 height 0
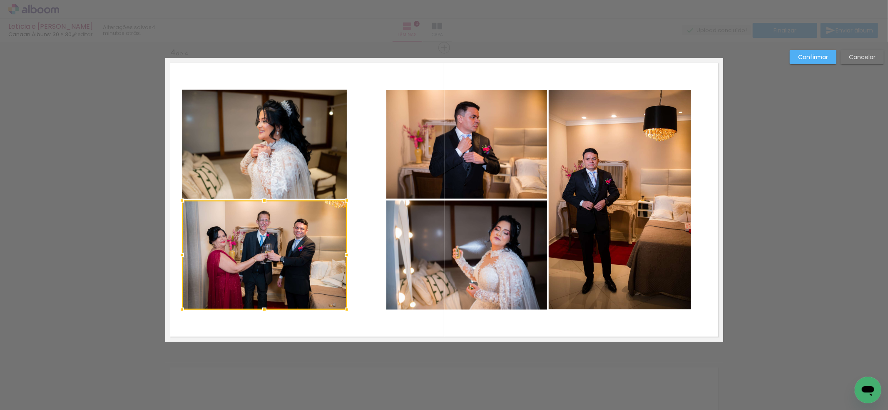
scroll to position [0, 520]
click at [0, 0] on slot "Confirmar" at bounding box center [0, 0] width 0 height 0
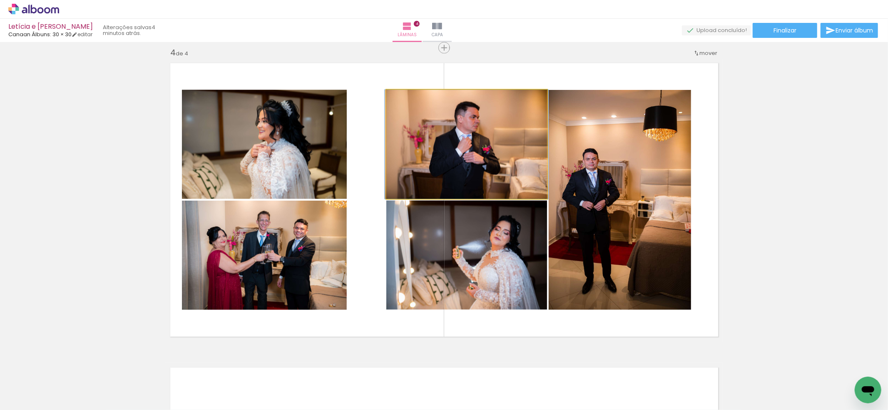
drag, startPoint x: 420, startPoint y: 157, endPoint x: 434, endPoint y: 170, distance: 18.5
click at [420, 158] on quentale-photo at bounding box center [466, 144] width 161 height 109
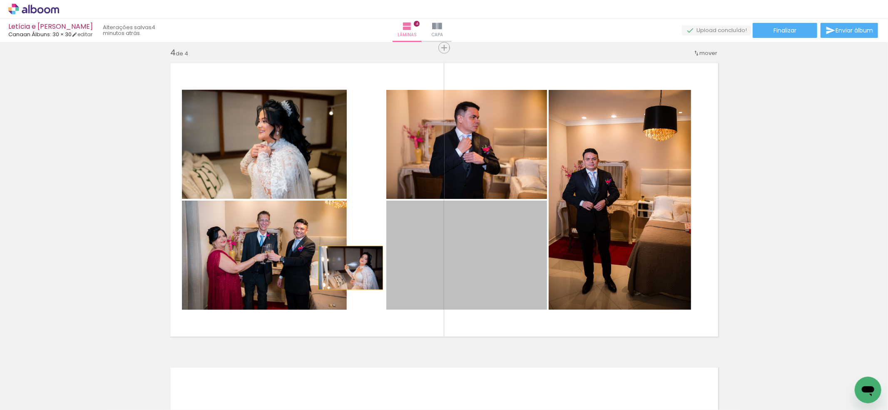
drag, startPoint x: 441, startPoint y: 259, endPoint x: 251, endPoint y: 275, distance: 191.3
click at [0, 0] on slot at bounding box center [0, 0] width 0 height 0
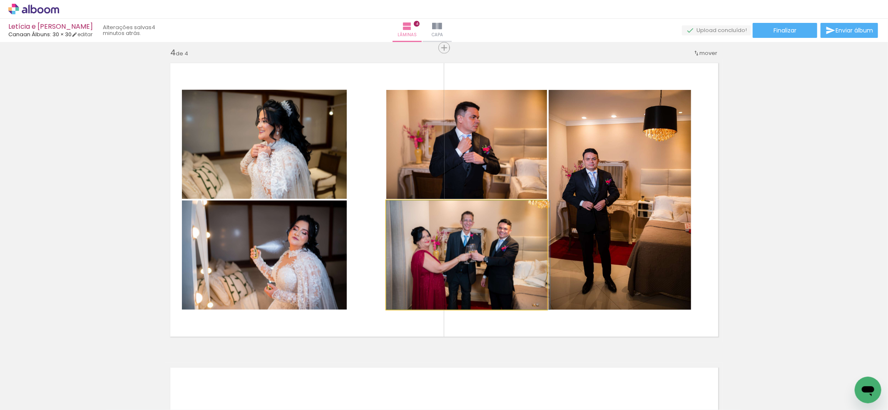
drag, startPoint x: 435, startPoint y: 273, endPoint x: 443, endPoint y: 261, distance: 14.2
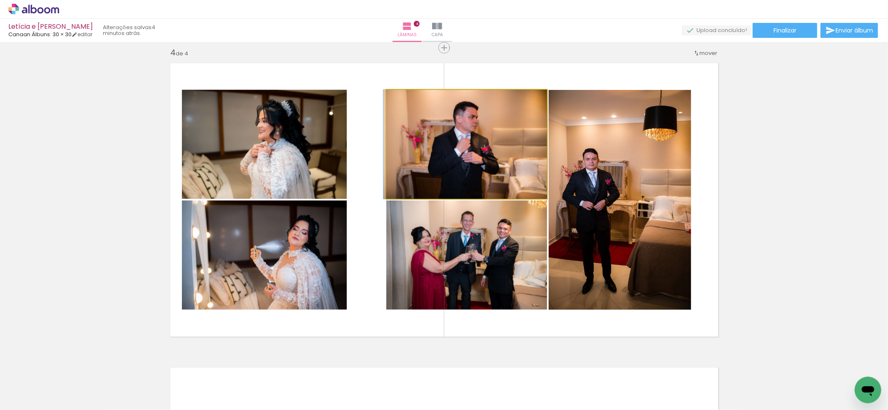
drag, startPoint x: 505, startPoint y: 156, endPoint x: 501, endPoint y: 149, distance: 7.9
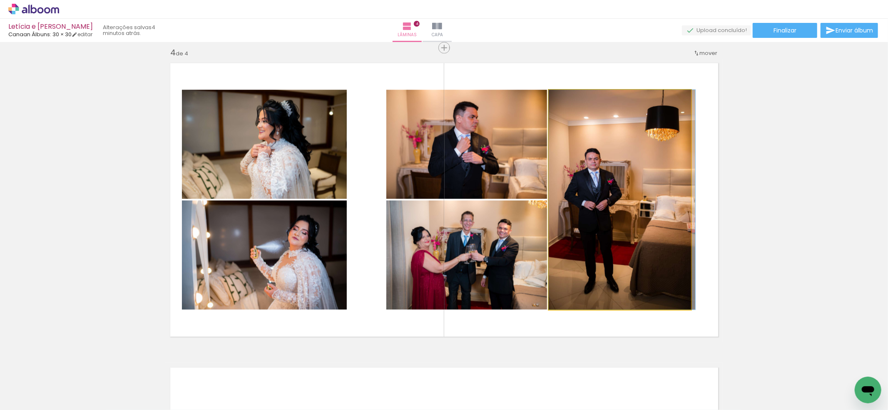
drag, startPoint x: 618, startPoint y: 256, endPoint x: 660, endPoint y: 255, distance: 41.6
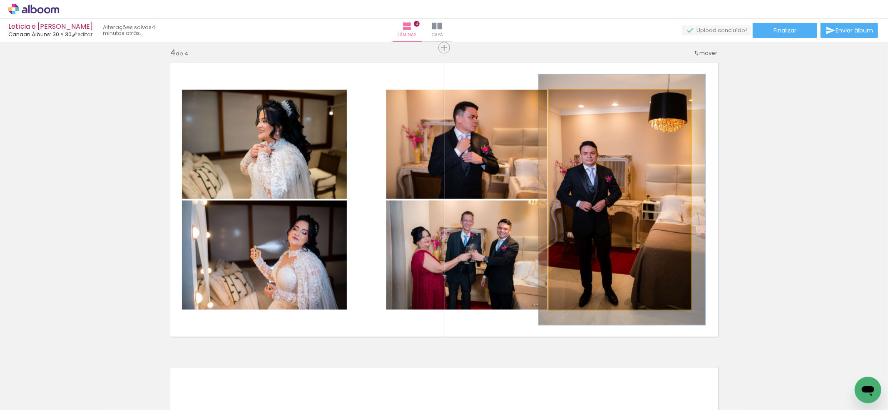
drag, startPoint x: 567, startPoint y: 95, endPoint x: 583, endPoint y: 129, distance: 37.6
type paper-slider "116"
click at [571, 97] on div at bounding box center [571, 98] width 13 height 13
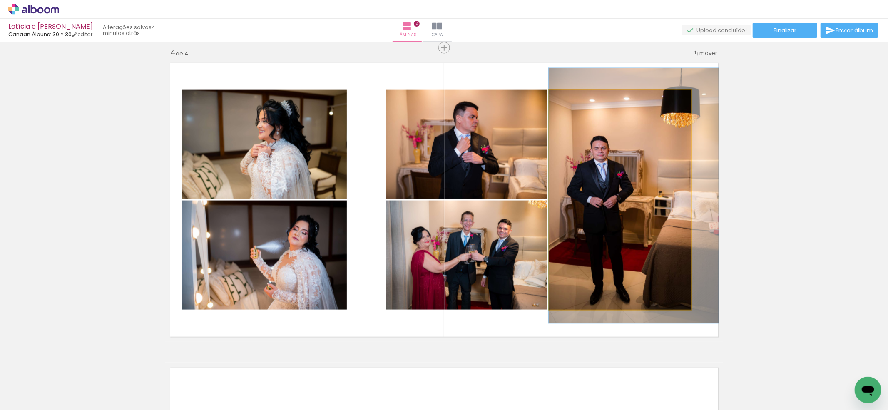
drag, startPoint x: 618, startPoint y: 196, endPoint x: 655, endPoint y: 191, distance: 36.9
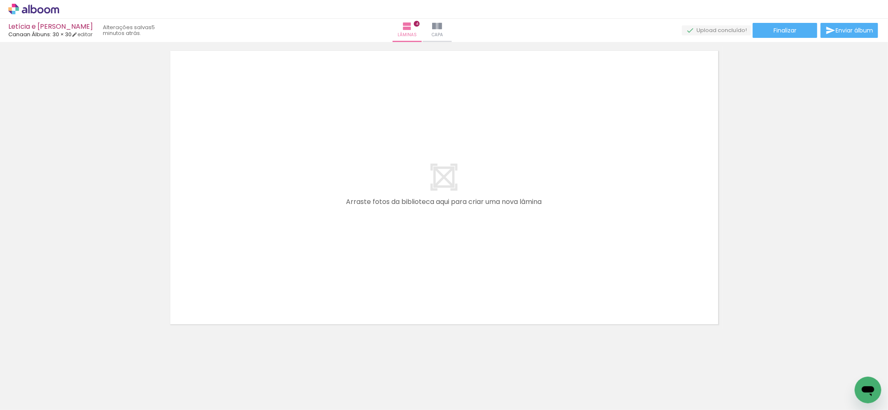
scroll to position [0, 788]
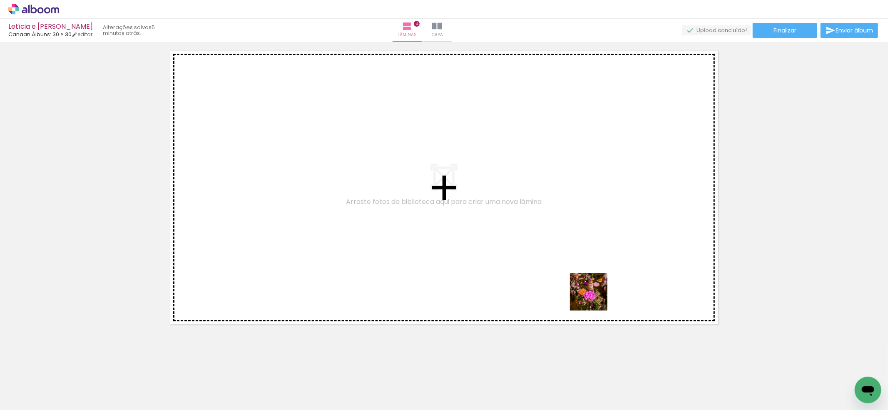
drag, startPoint x: 594, startPoint y: 383, endPoint x: 567, endPoint y: 365, distance: 32.8
click at [595, 284] on quentale-workspace at bounding box center [444, 205] width 888 height 410
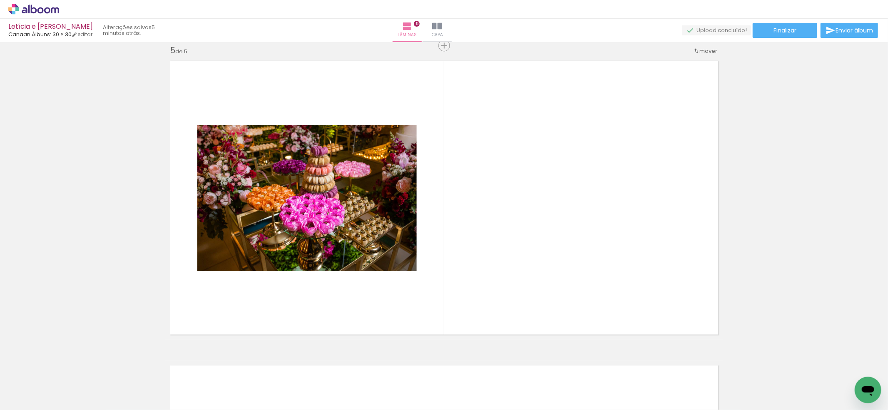
scroll to position [1224, 0]
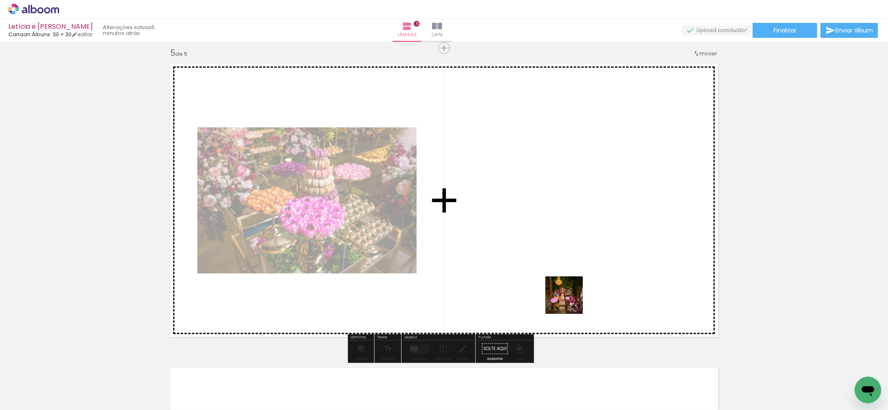
drag, startPoint x: 563, startPoint y: 353, endPoint x: 572, endPoint y: 291, distance: 62.2
click at [572, 291] on quentale-workspace at bounding box center [444, 205] width 888 height 410
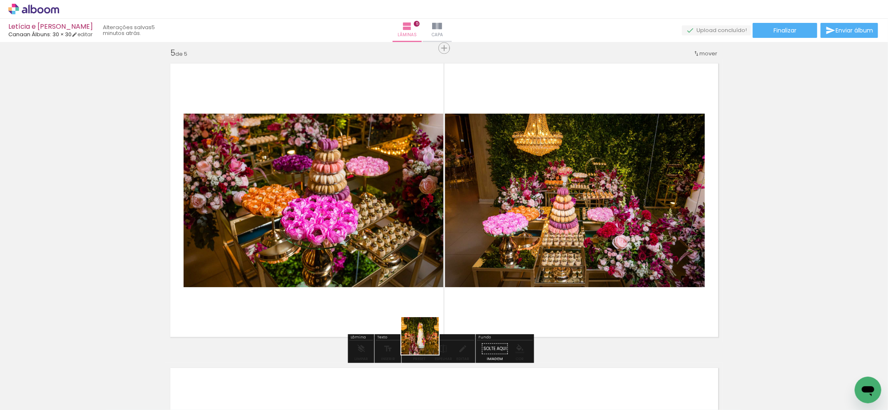
drag, startPoint x: 411, startPoint y: 381, endPoint x: 394, endPoint y: 388, distance: 18.1
click at [450, 293] on quentale-workspace at bounding box center [444, 205] width 888 height 410
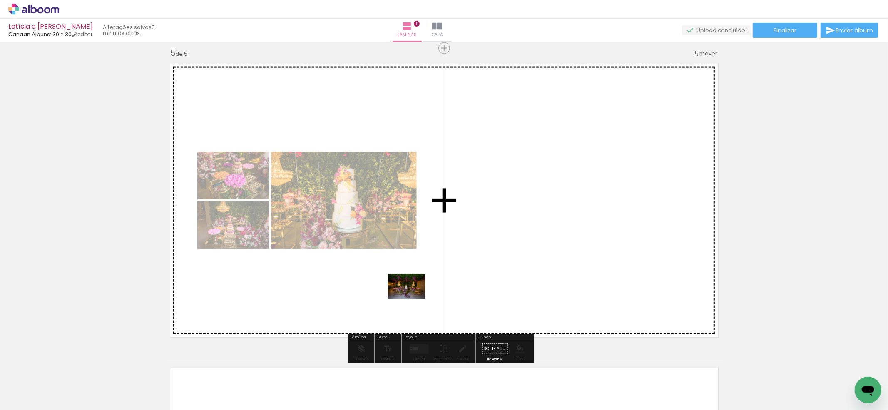
drag, startPoint x: 384, startPoint y: 368, endPoint x: 413, endPoint y: 299, distance: 75.4
click at [413, 299] on quentale-workspace at bounding box center [444, 205] width 888 height 410
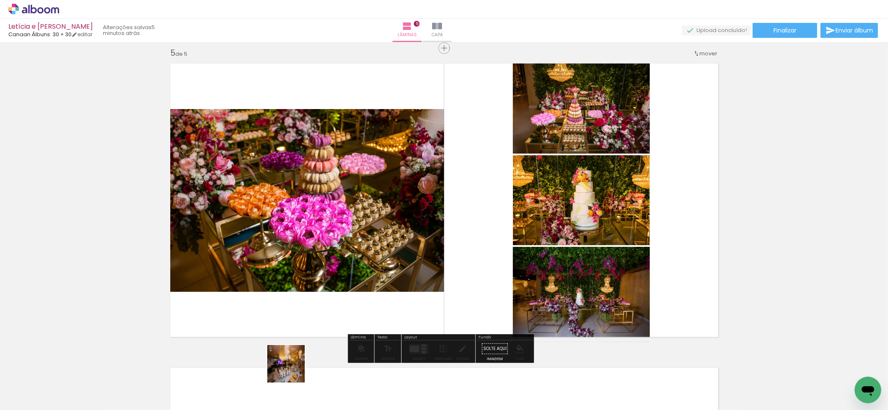
drag, startPoint x: 288, startPoint y: 385, endPoint x: 204, endPoint y: 374, distance: 84.8
click at [340, 281] on quentale-workspace at bounding box center [444, 205] width 888 height 410
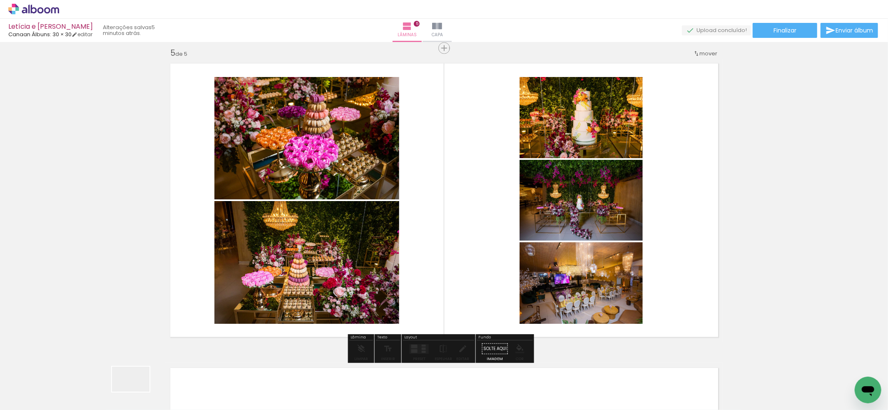
drag, startPoint x: 135, startPoint y: 393, endPoint x: 173, endPoint y: 380, distance: 40.7
click at [226, 258] on quentale-workspace at bounding box center [444, 205] width 888 height 410
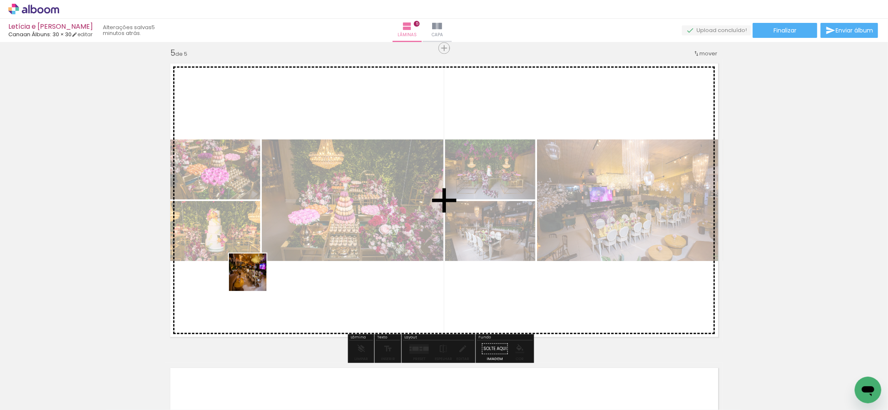
drag, startPoint x: 182, startPoint y: 384, endPoint x: 255, endPoint y: 276, distance: 130.9
click at [255, 276] on quentale-workspace at bounding box center [444, 205] width 888 height 410
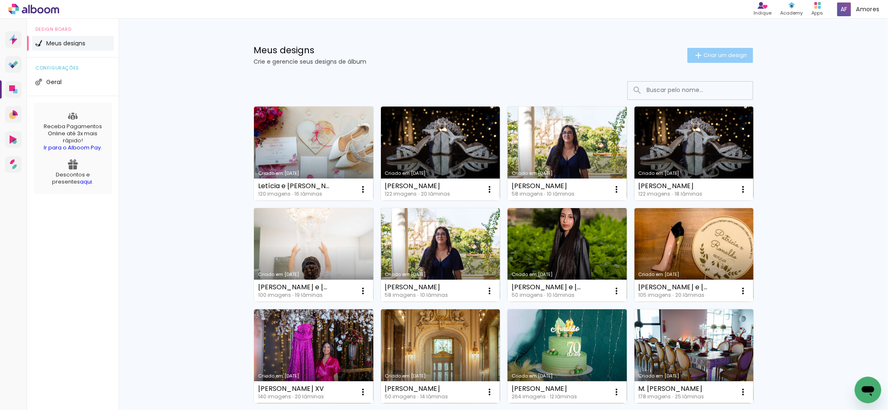
click at [703, 57] on span "Criar um design" at bounding box center [724, 54] width 43 height 5
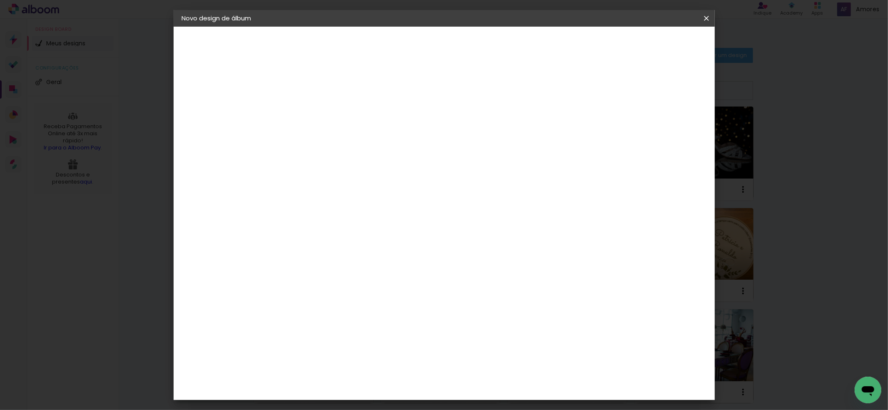
click at [318, 117] on input at bounding box center [318, 111] width 0 height 13
type input "Letícia Leal XV"
type paper-input "Letícia Leal XV"
click at [403, 47] on paper-button "Avançar" at bounding box center [382, 44] width 41 height 14
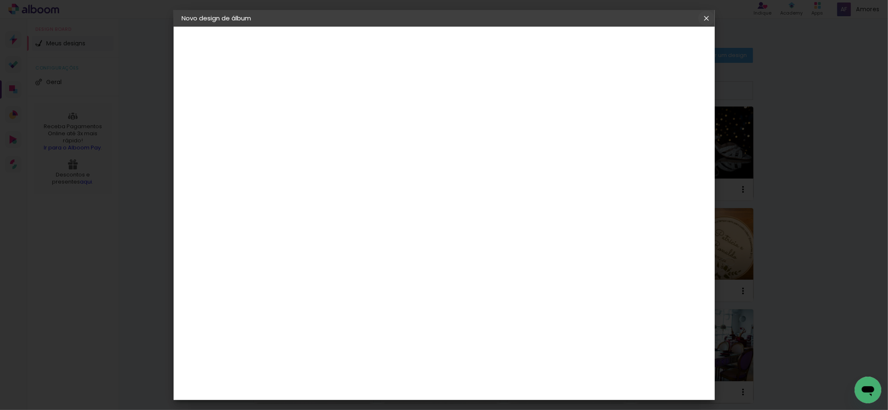
click at [702, 17] on iron-icon at bounding box center [706, 18] width 10 height 8
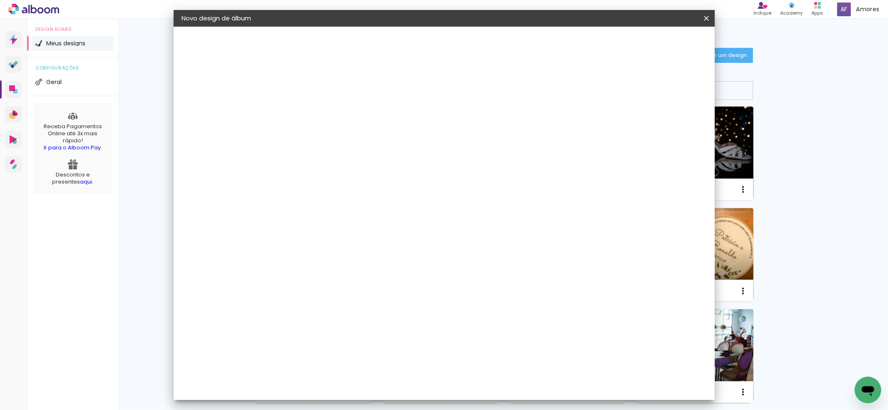
click at [704, 20] on iron-icon at bounding box center [706, 18] width 10 height 8
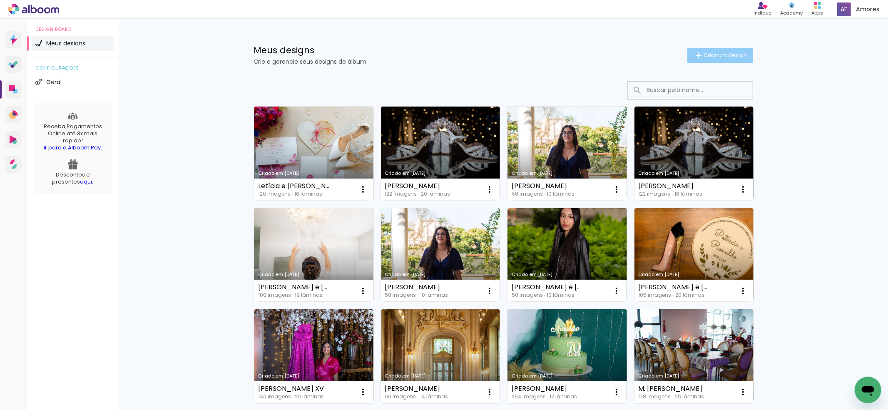
click at [703, 53] on span "Criar um design" at bounding box center [724, 54] width 43 height 5
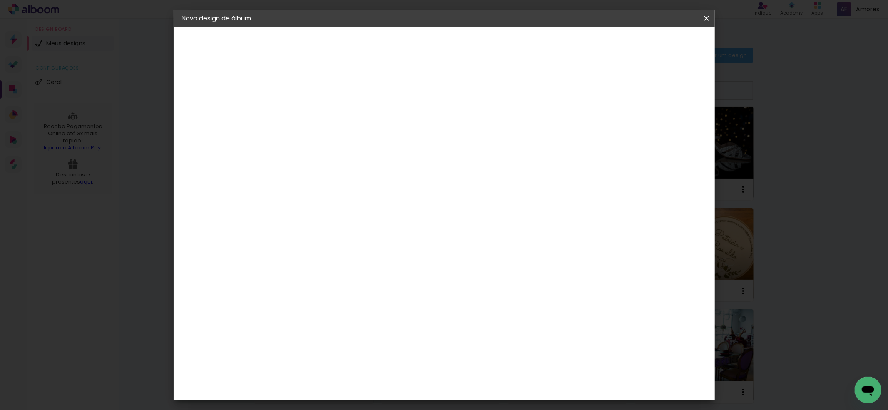
scroll to position [333, 0]
click at [338, 179] on div "Canaan Álbuns" at bounding box center [325, 185] width 26 height 13
click at [709, 12] on paper-icon-button at bounding box center [706, 18] width 17 height 15
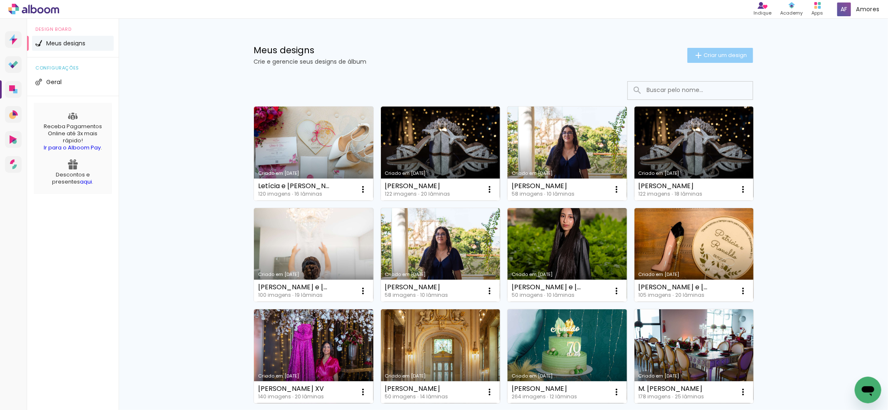
click at [695, 57] on iron-icon at bounding box center [698, 55] width 10 height 10
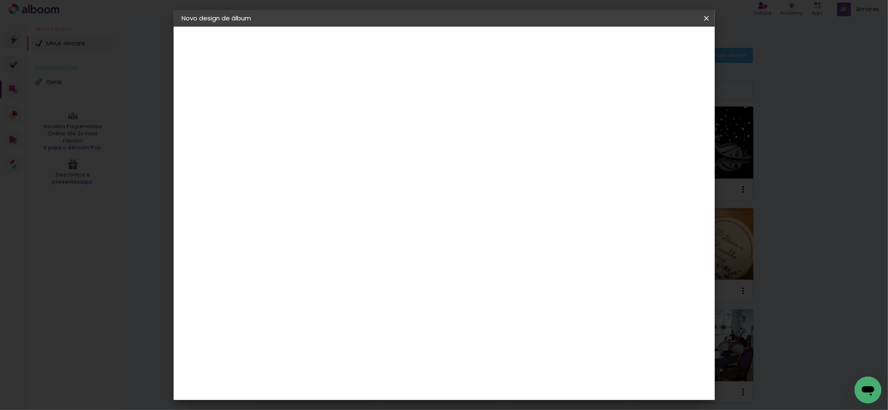
scroll to position [277, 0]
click at [474, 44] on paper-button "Avançar" at bounding box center [453, 44] width 41 height 14
click at [0, 0] on slot "Avançar" at bounding box center [0, 0] width 0 height 0
click at [673, 52] on header "Revisão Verifique as configurações do seu álbum. Voltar Iniciar design" at bounding box center [477, 48] width 391 height 43
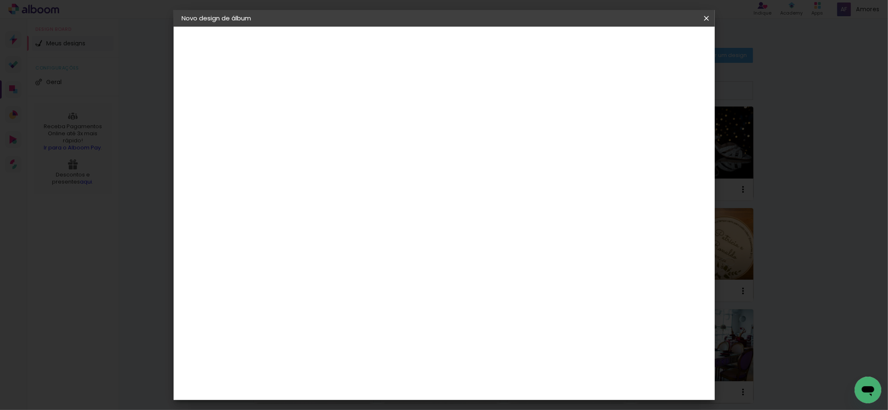
click at [660, 48] on paper-button "Iniciar design" at bounding box center [633, 44] width 55 height 14
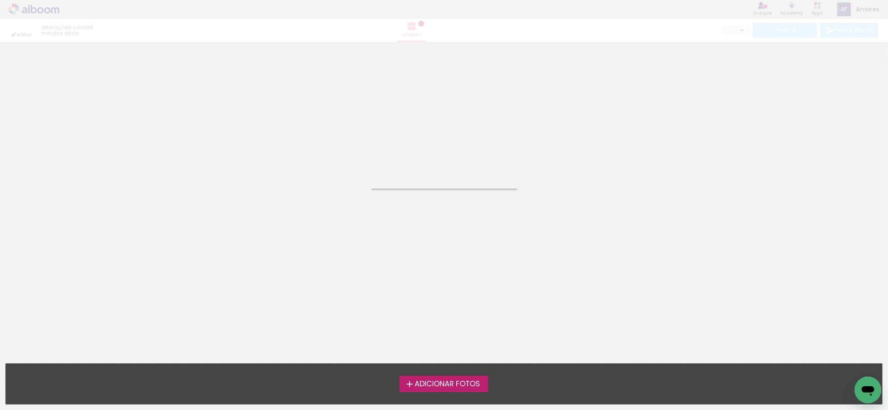
click at [437, 383] on span "Adicionar Fotos" at bounding box center [446, 383] width 65 height 7
click at [0, 0] on input "file" at bounding box center [0, 0] width 0 height 0
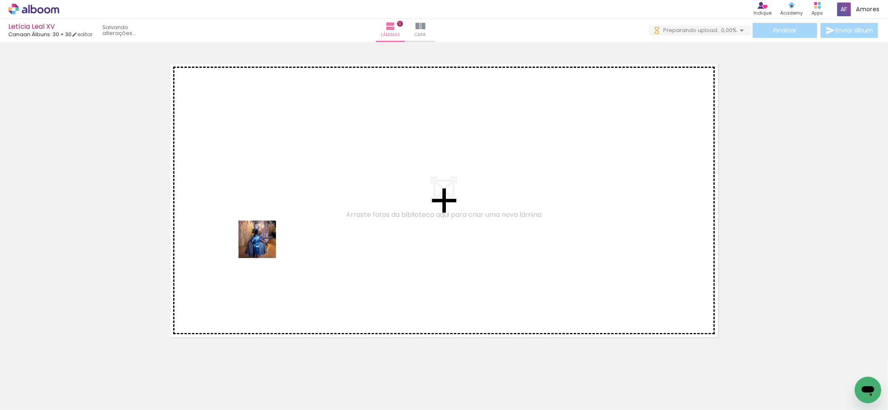
drag, startPoint x: 92, startPoint y: 381, endPoint x: 186, endPoint y: 349, distance: 99.5
click at [265, 244] on quentale-workspace at bounding box center [444, 205] width 888 height 410
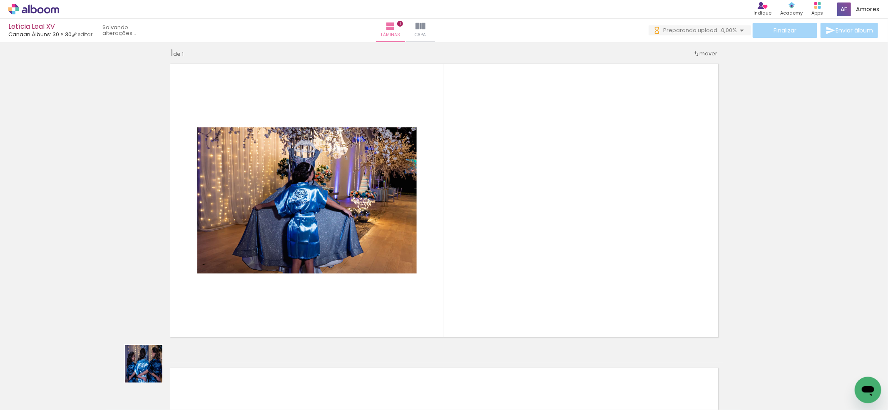
drag, startPoint x: 150, startPoint y: 370, endPoint x: 225, endPoint y: 350, distance: 77.8
click at [261, 297] on quentale-workspace at bounding box center [444, 205] width 888 height 410
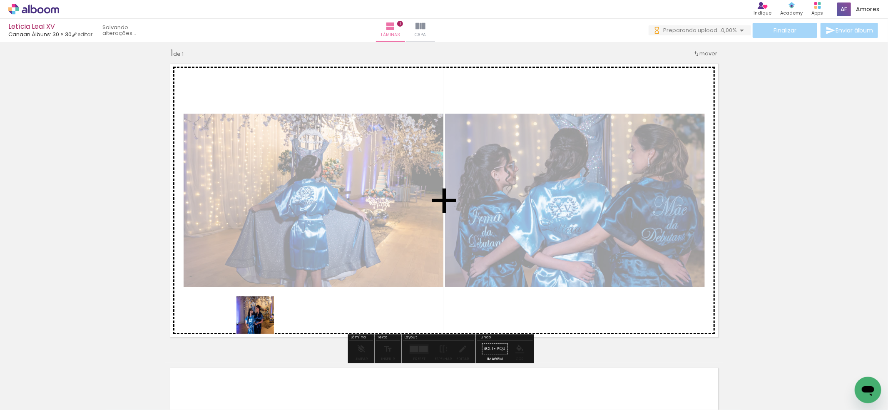
drag, startPoint x: 236, startPoint y: 342, endPoint x: 255, endPoint y: 377, distance: 39.7
click at [280, 306] on quentale-workspace at bounding box center [444, 205] width 888 height 410
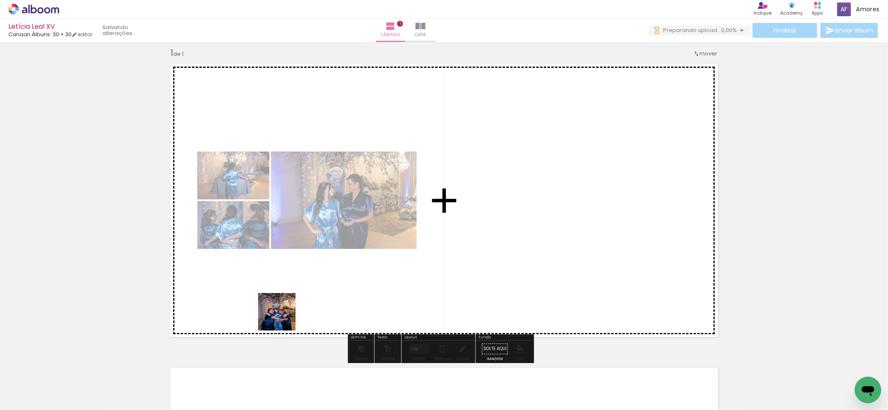
drag, startPoint x: 228, startPoint y: 383, endPoint x: 257, endPoint y: 384, distance: 28.7
click at [285, 315] on quentale-workspace at bounding box center [444, 205] width 888 height 410
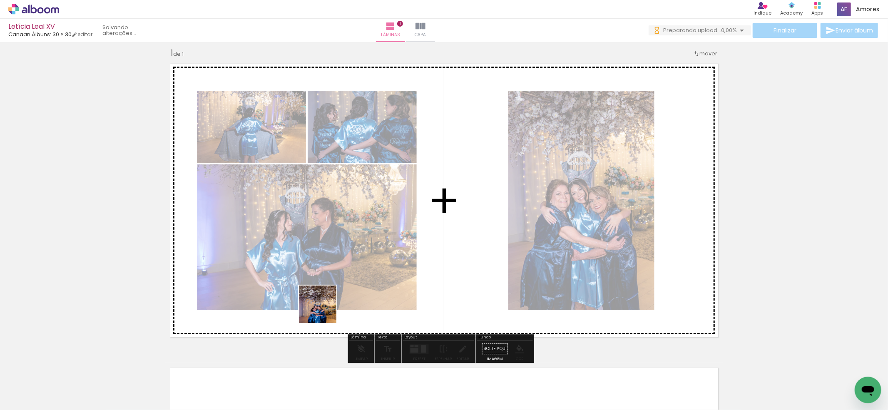
drag, startPoint x: 262, startPoint y: 391, endPoint x: 325, endPoint y: 318, distance: 96.5
click at [325, 309] on quentale-workspace at bounding box center [444, 205] width 888 height 410
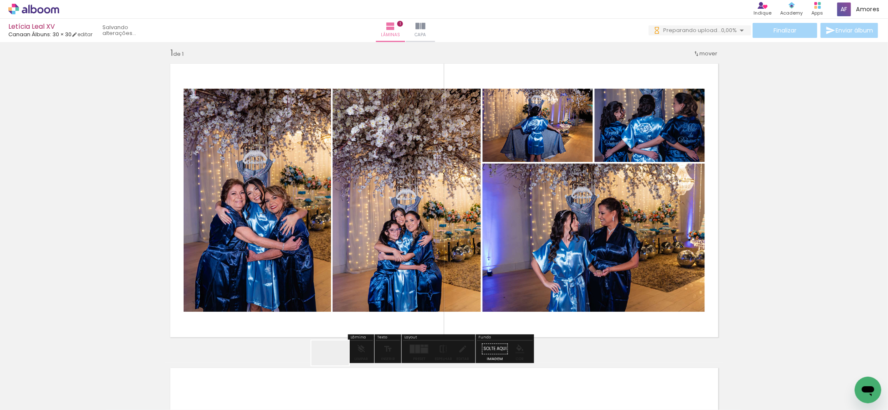
drag, startPoint x: 336, startPoint y: 365, endPoint x: 367, endPoint y: 373, distance: 31.8
click at [365, 295] on quentale-workspace at bounding box center [444, 205] width 888 height 410
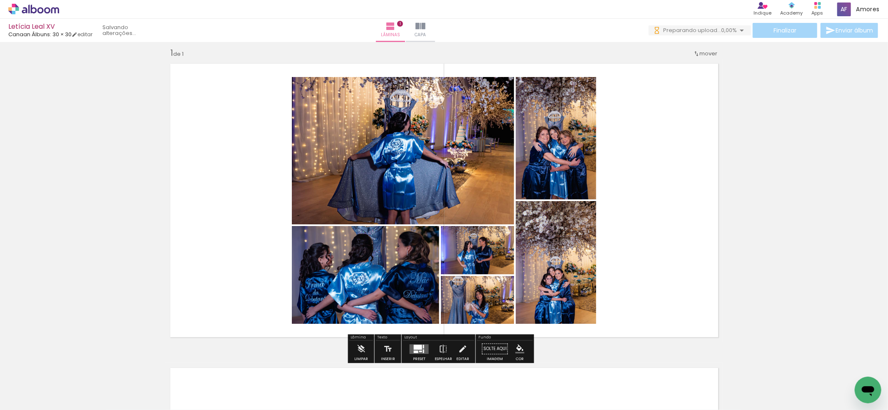
drag, startPoint x: 367, startPoint y: 377, endPoint x: 404, endPoint y: 382, distance: 37.8
click at [391, 315] on quentale-workspace at bounding box center [444, 205] width 888 height 410
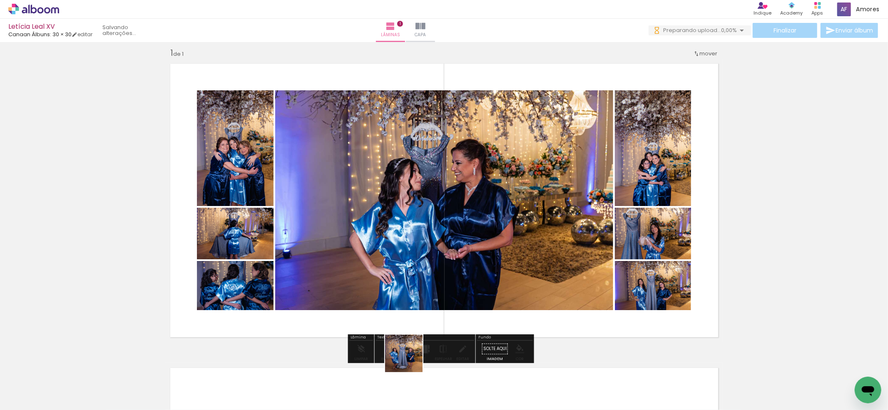
drag, startPoint x: 410, startPoint y: 360, endPoint x: 422, endPoint y: 302, distance: 59.1
click at [422, 302] on quentale-workspace at bounding box center [444, 205] width 888 height 410
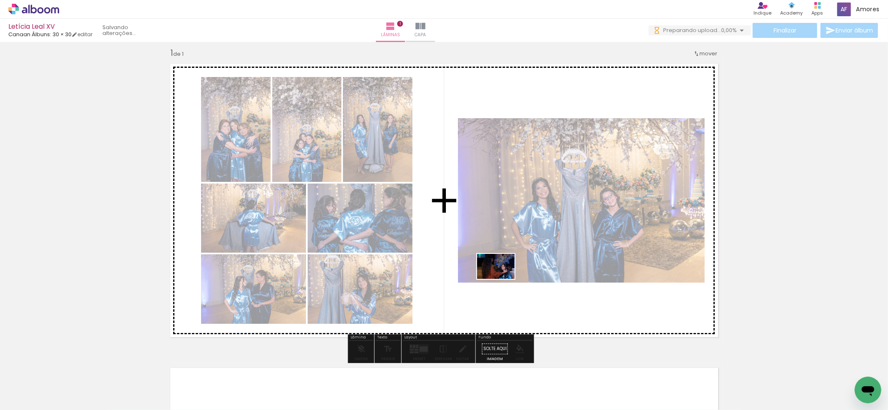
drag, startPoint x: 507, startPoint y: 388, endPoint x: 501, endPoint y: 279, distance: 109.6
click at [501, 279] on quentale-workspace at bounding box center [444, 205] width 888 height 410
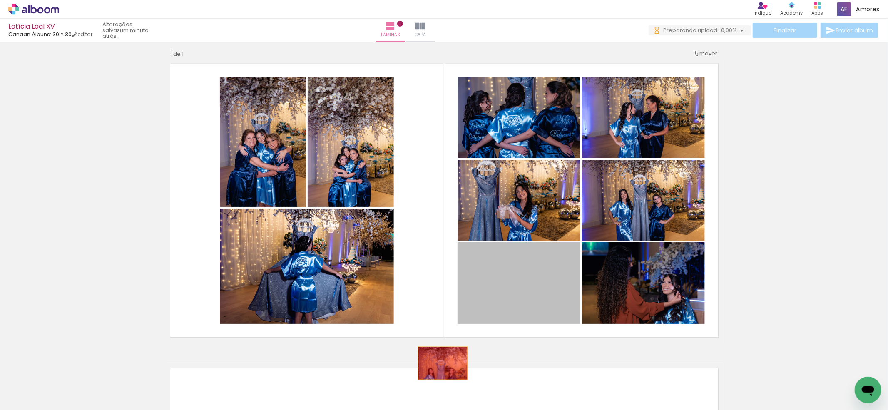
drag, startPoint x: 540, startPoint y: 287, endPoint x: 438, endPoint y: 363, distance: 126.7
click at [438, 363] on quentale-workspace at bounding box center [444, 205] width 888 height 410
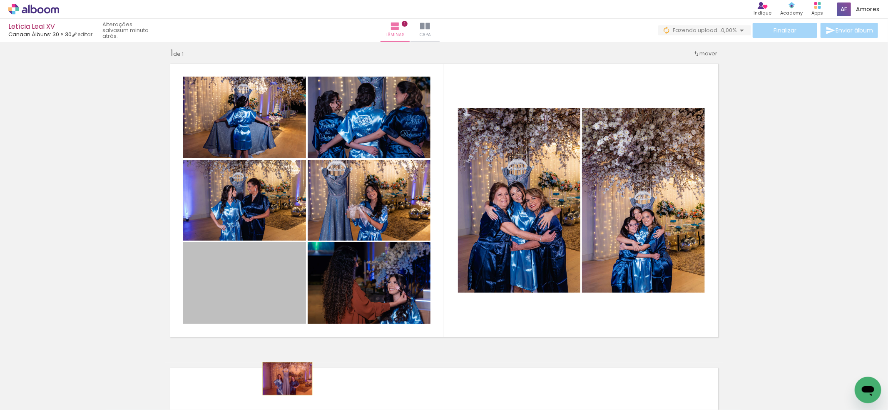
drag, startPoint x: 264, startPoint y: 285, endPoint x: 283, endPoint y: 378, distance: 95.2
click at [283, 378] on quentale-workspace at bounding box center [444, 205] width 888 height 410
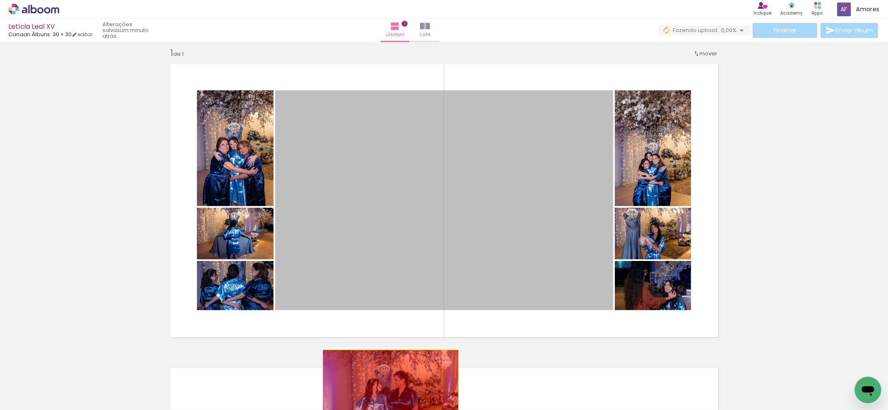
drag, startPoint x: 484, startPoint y: 238, endPoint x: 386, endPoint y: 394, distance: 184.0
click at [386, 394] on quentale-workspace at bounding box center [444, 205] width 888 height 410
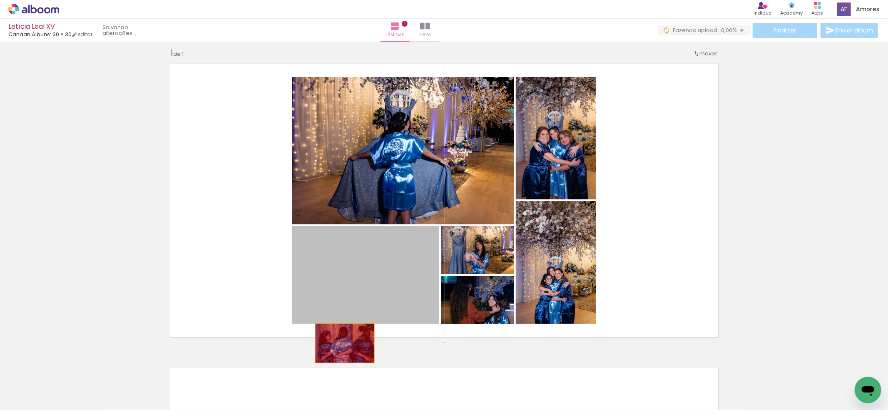
drag, startPoint x: 345, startPoint y: 335, endPoint x: 335, endPoint y: 352, distance: 19.8
click at [335, 352] on div "Inserir lâmina 1 de 1" at bounding box center [444, 341] width 888 height 609
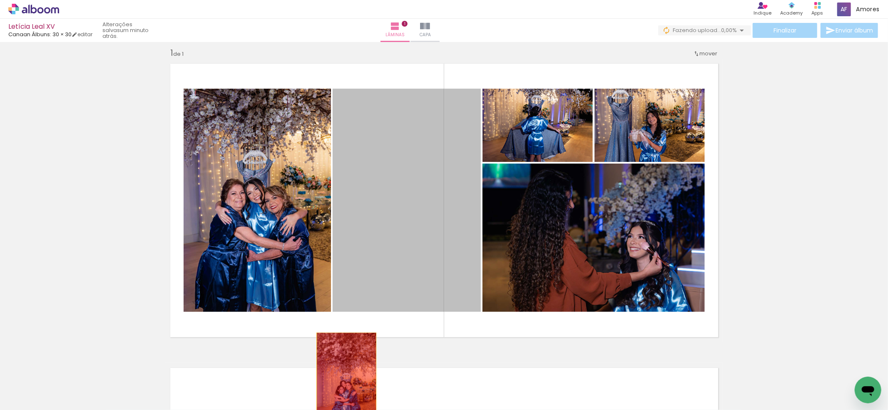
drag, startPoint x: 409, startPoint y: 270, endPoint x: 342, endPoint y: 377, distance: 126.8
click at [342, 377] on quentale-workspace at bounding box center [444, 205] width 888 height 410
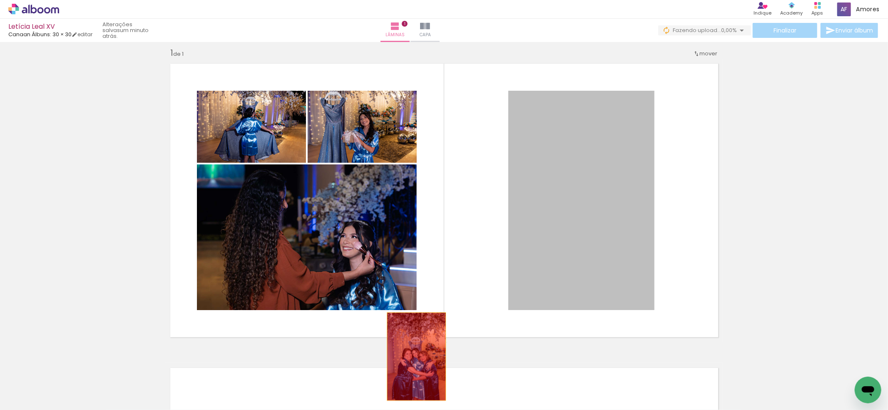
drag, startPoint x: 537, startPoint y: 266, endPoint x: 412, endPoint y: 357, distance: 154.3
click at [412, 357] on div "Inserir lâmina 1 de 1" at bounding box center [444, 341] width 888 height 609
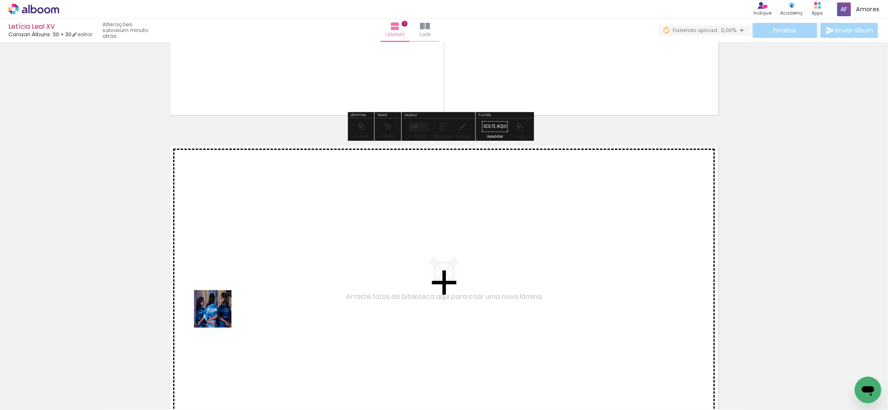
drag, startPoint x: 125, startPoint y: 382, endPoint x: 208, endPoint y: 384, distance: 82.8
click at [237, 305] on quentale-workspace at bounding box center [444, 205] width 888 height 410
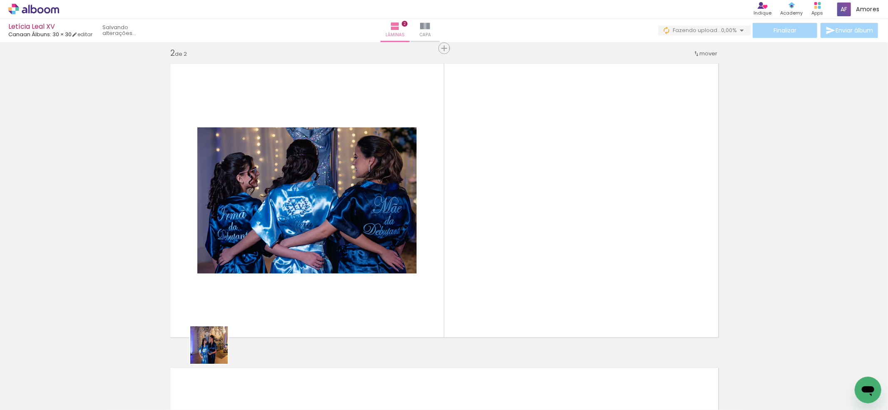
drag, startPoint x: 182, startPoint y: 377, endPoint x: 233, endPoint y: 395, distance: 54.2
click at [253, 320] on quentale-workspace at bounding box center [444, 205] width 888 height 410
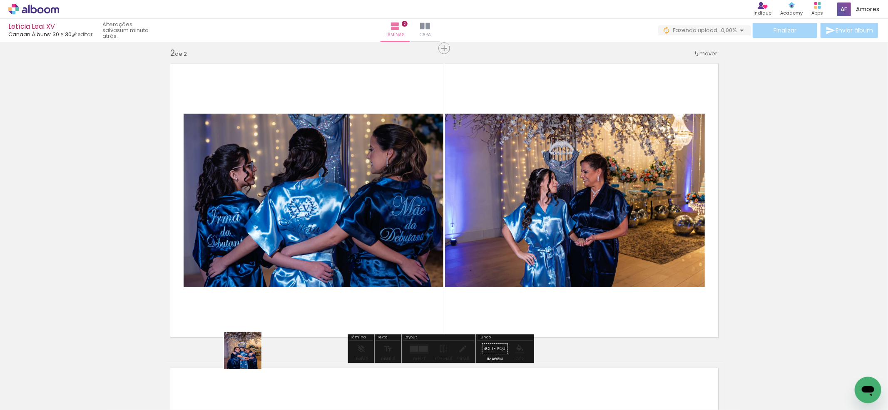
drag, startPoint x: 235, startPoint y: 380, endPoint x: 268, endPoint y: 375, distance: 33.2
click at [273, 316] on quentale-workspace at bounding box center [444, 205] width 888 height 410
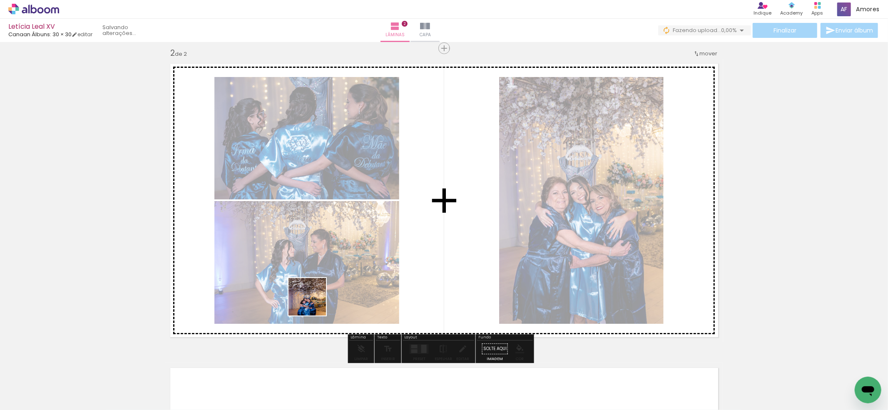
drag, startPoint x: 270, startPoint y: 375, endPoint x: 343, endPoint y: 382, distance: 73.2
click at [317, 297] on quentale-workspace at bounding box center [444, 205] width 888 height 410
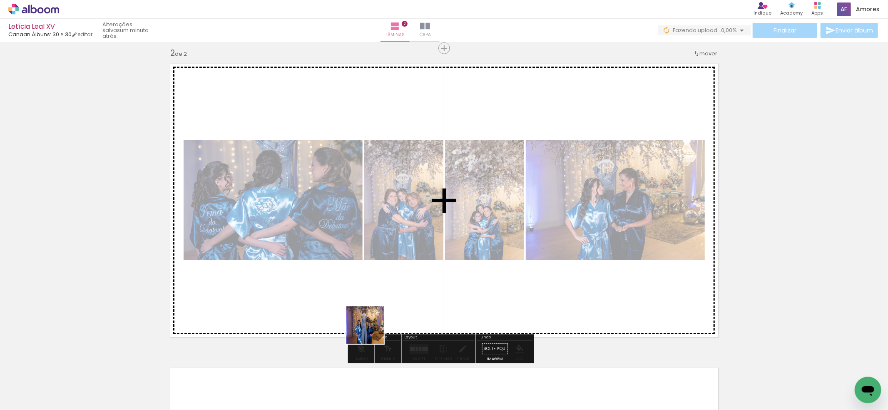
drag, startPoint x: 370, startPoint y: 340, endPoint x: 393, endPoint y: 385, distance: 50.6
click at [375, 318] on quentale-workspace at bounding box center [444, 205] width 888 height 410
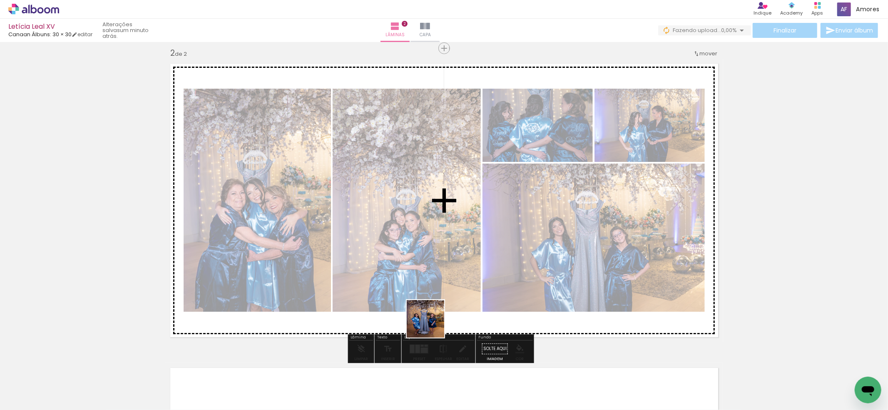
drag, startPoint x: 418, startPoint y: 358, endPoint x: 456, endPoint y: 357, distance: 38.3
click at [434, 319] on quentale-workspace at bounding box center [444, 205] width 888 height 410
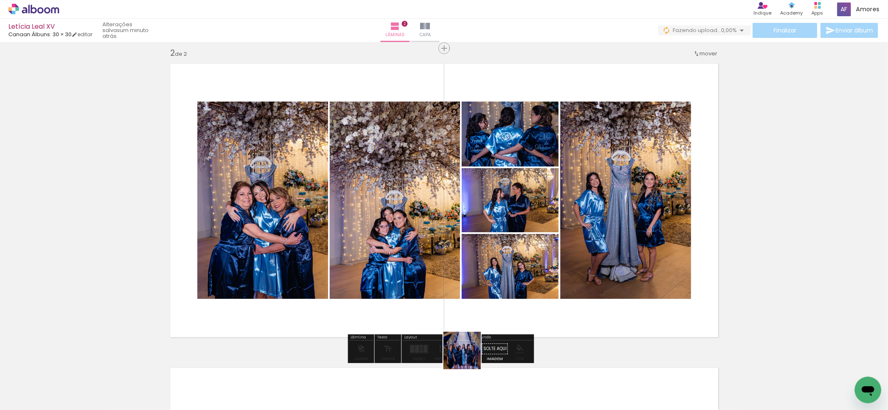
drag, startPoint x: 463, startPoint y: 388, endPoint x: 471, endPoint y: 321, distance: 67.5
click at [478, 304] on quentale-workspace at bounding box center [444, 205] width 888 height 410
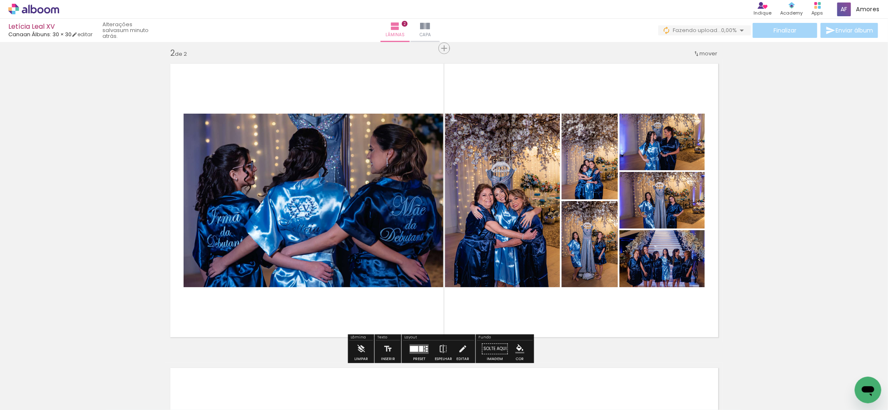
click at [413, 347] on div at bounding box center [414, 349] width 8 height 6
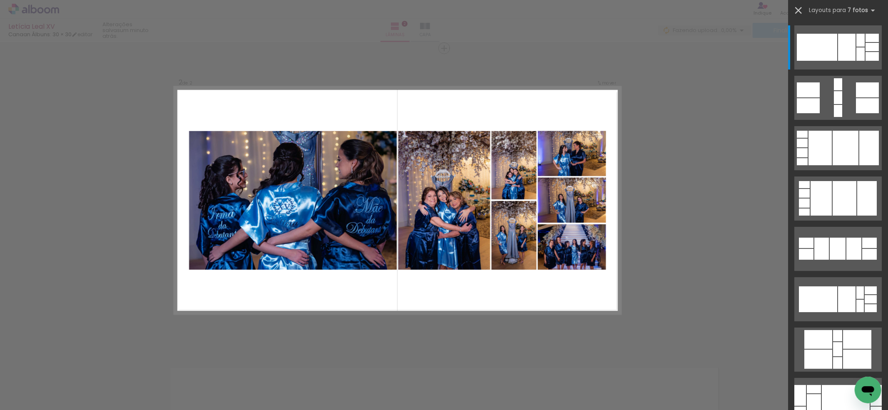
click at [800, 12] on iron-icon at bounding box center [798, 11] width 12 height 12
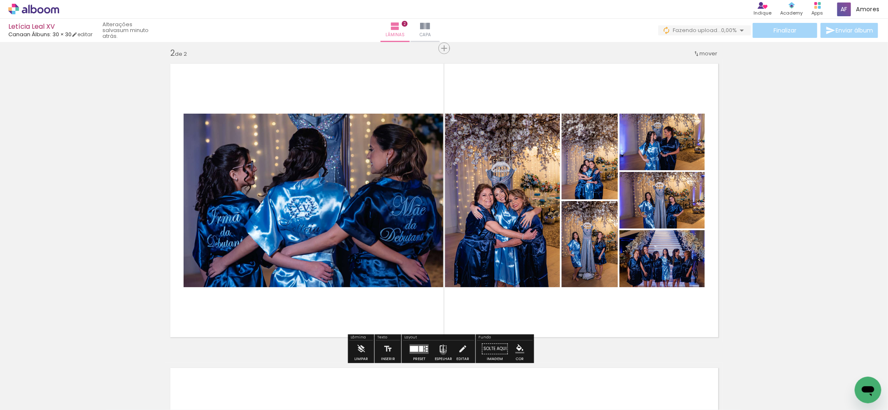
click at [441, 352] on iron-icon at bounding box center [443, 348] width 9 height 17
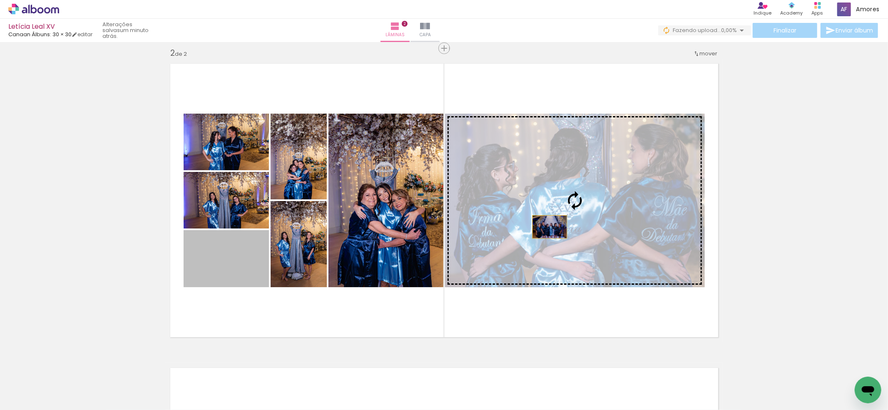
drag, startPoint x: 238, startPoint y: 270, endPoint x: 571, endPoint y: 227, distance: 335.7
click at [0, 0] on slot at bounding box center [0, 0] width 0 height 0
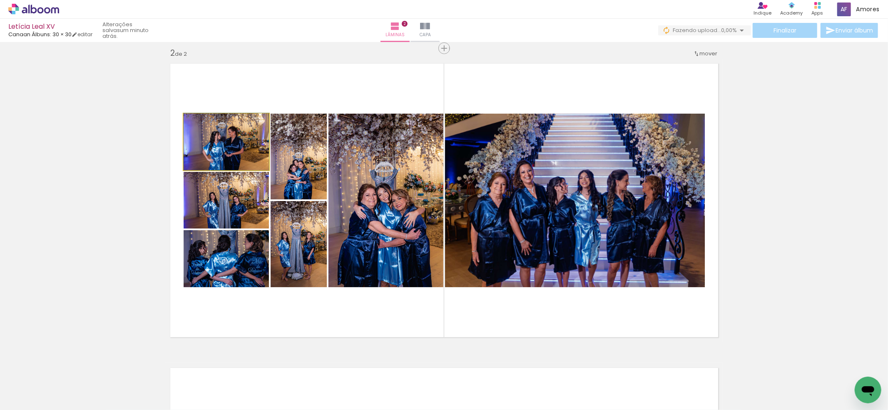
drag, startPoint x: 240, startPoint y: 145, endPoint x: 238, endPoint y: 139, distance: 6.0
click at [298, 266] on quentale-photo at bounding box center [298, 244] width 56 height 86
click at [255, 268] on quentale-photo at bounding box center [226, 258] width 85 height 57
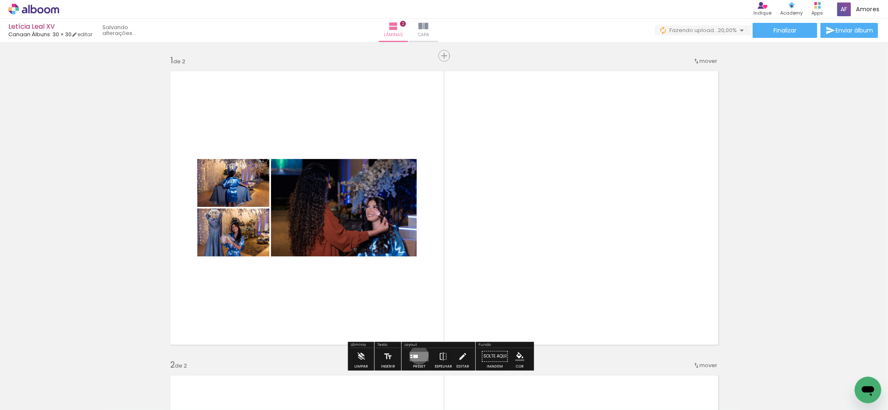
click at [417, 355] on quentale-layouter at bounding box center [418, 357] width 19 height 10
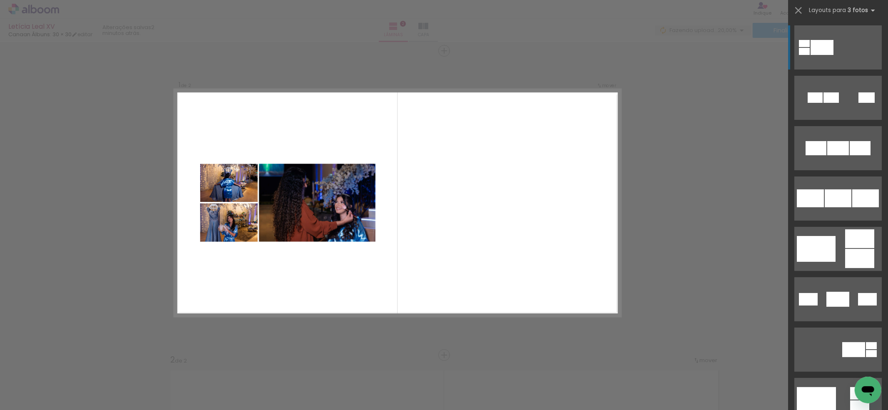
scroll to position [7, 0]
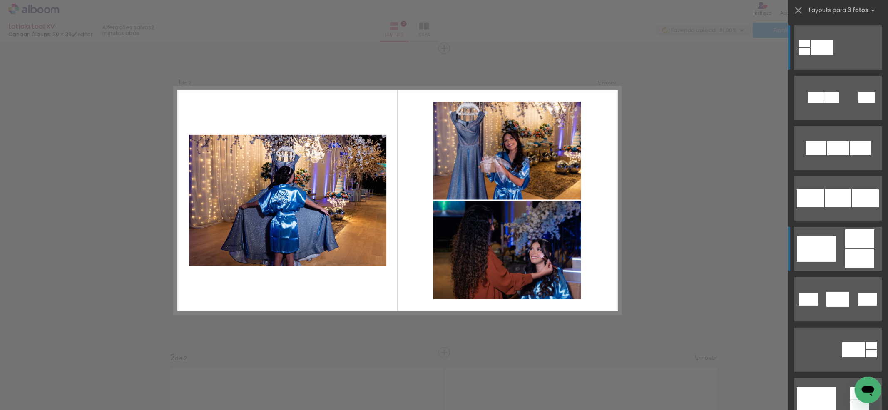
click at [816, 256] on div at bounding box center [815, 249] width 39 height 26
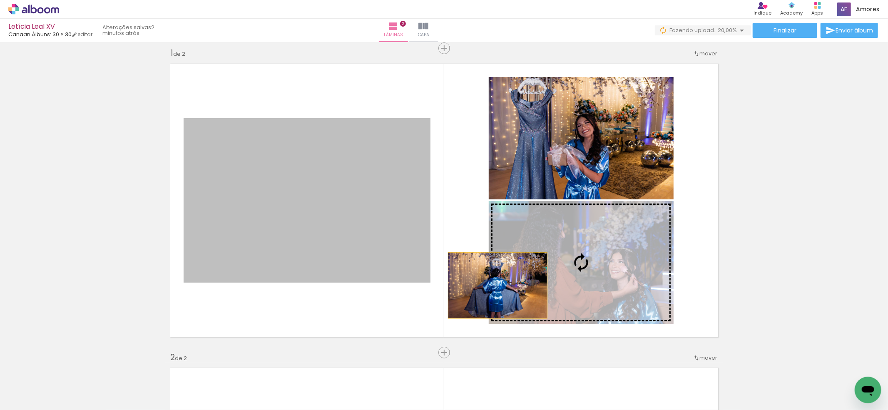
drag, startPoint x: 285, startPoint y: 245, endPoint x: 571, endPoint y: 289, distance: 289.7
click at [0, 0] on slot at bounding box center [0, 0] width 0 height 0
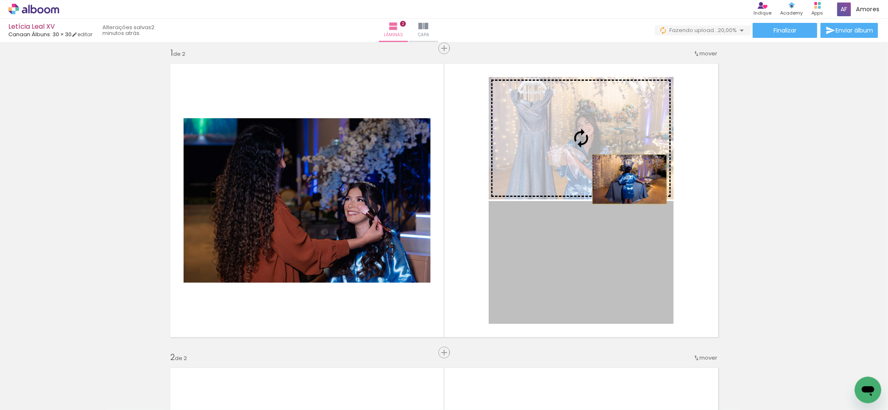
drag, startPoint x: 627, startPoint y: 294, endPoint x: 625, endPoint y: 178, distance: 115.7
click at [0, 0] on slot at bounding box center [0, 0] width 0 height 0
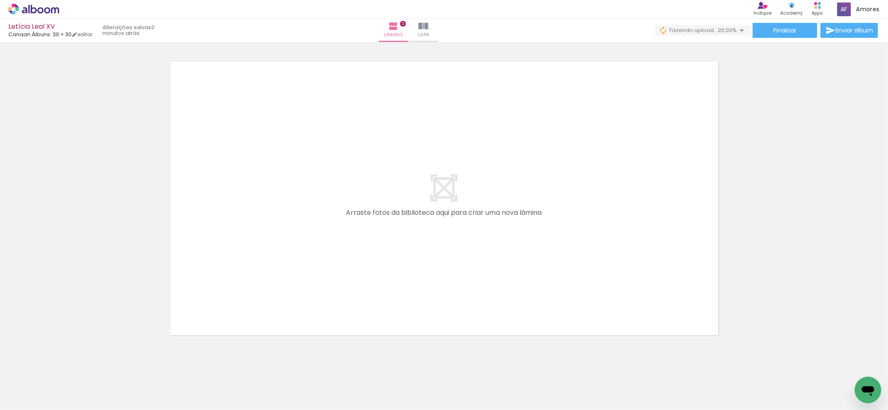
scroll to position [0, 434]
drag, startPoint x: 124, startPoint y: 389, endPoint x: 225, endPoint y: 299, distance: 135.6
click at [225, 299] on quentale-workspace at bounding box center [444, 205] width 888 height 410
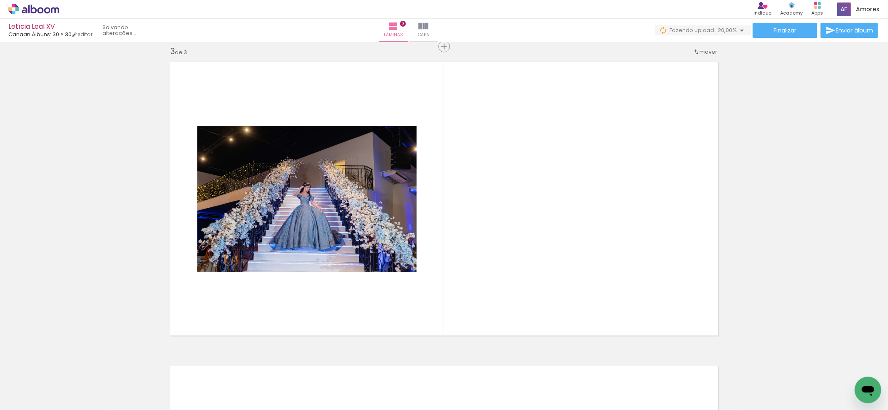
scroll to position [616, 0]
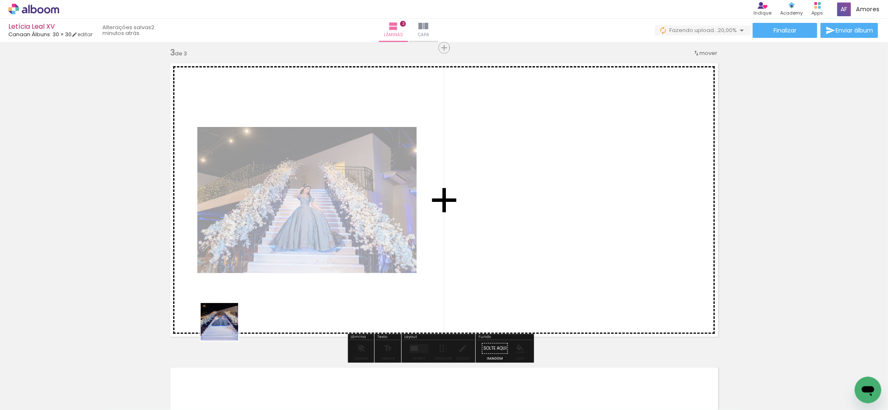
drag, startPoint x: 166, startPoint y: 384, endPoint x: 223, endPoint y: 373, distance: 58.8
click at [251, 300] on quentale-workspace at bounding box center [444, 205] width 888 height 410
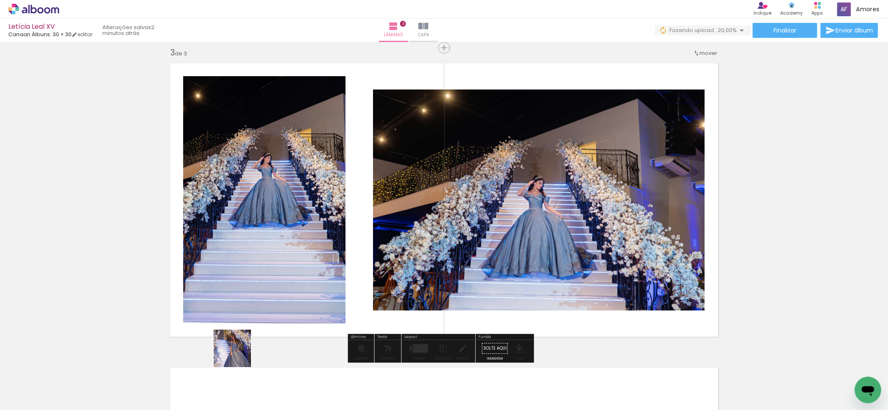
drag, startPoint x: 238, startPoint y: 355, endPoint x: 270, endPoint y: 363, distance: 32.7
click at [287, 290] on quentale-workspace at bounding box center [444, 205] width 888 height 410
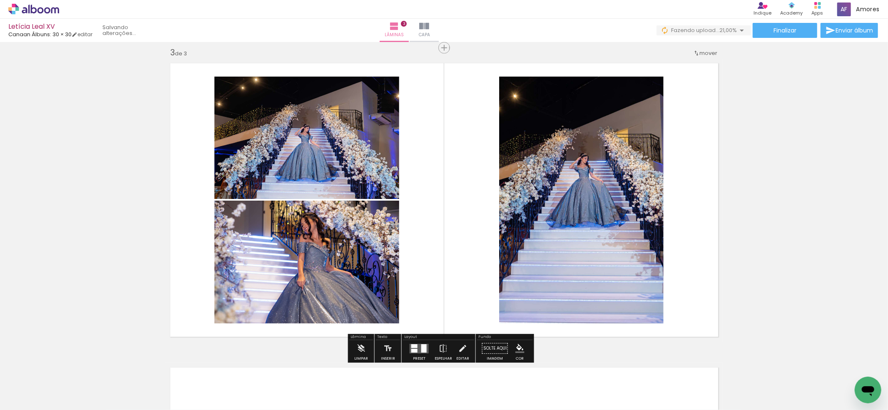
drag, startPoint x: 259, startPoint y: 381, endPoint x: 308, endPoint y: 376, distance: 49.4
click at [303, 308] on quentale-workspace at bounding box center [444, 205] width 888 height 410
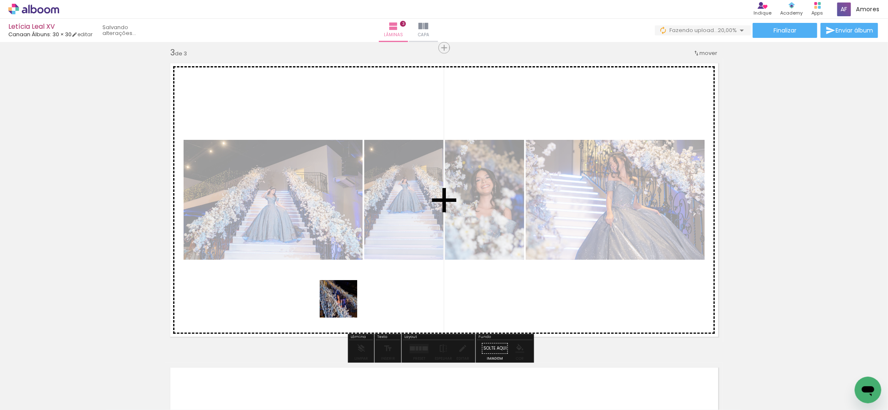
drag, startPoint x: 308, startPoint y: 382, endPoint x: 351, endPoint y: 299, distance: 93.8
click at [347, 300] on quentale-workspace at bounding box center [444, 205] width 888 height 410
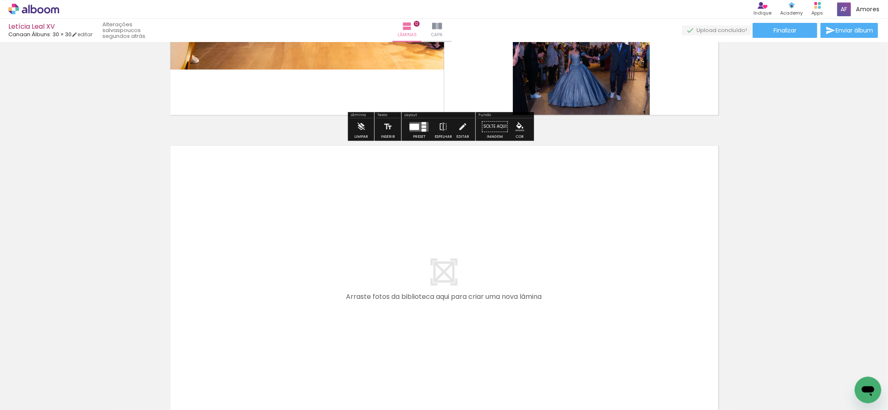
scroll to position [3631, 0]
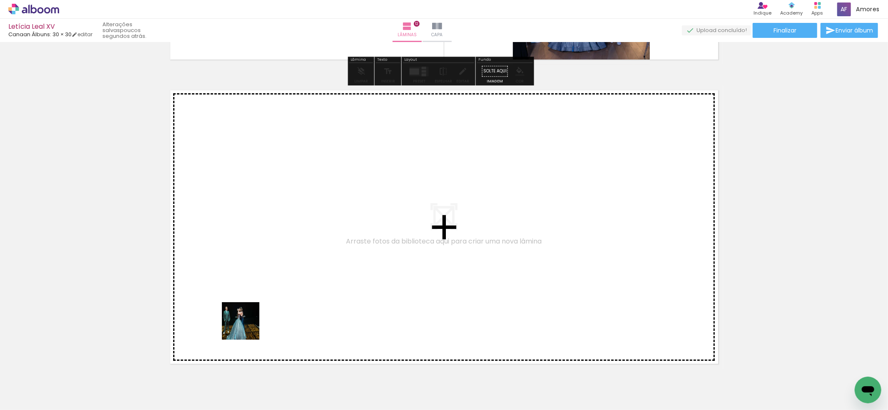
drag, startPoint x: 231, startPoint y: 384, endPoint x: 251, endPoint y: 317, distance: 70.3
click at [251, 317] on quentale-workspace at bounding box center [444, 205] width 888 height 410
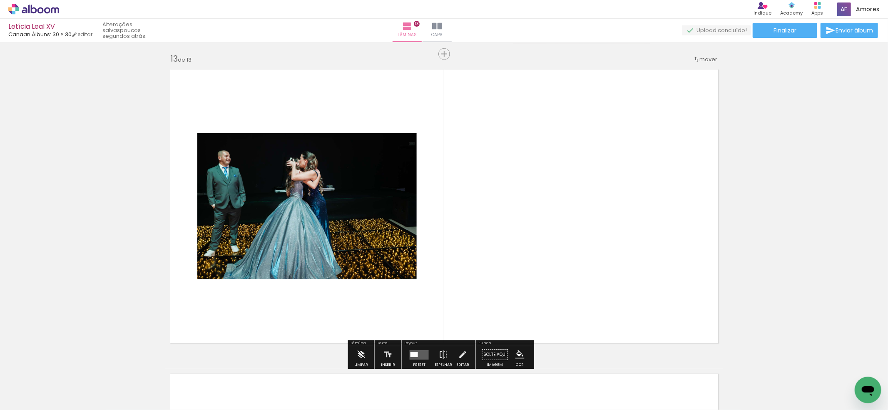
scroll to position [3658, 0]
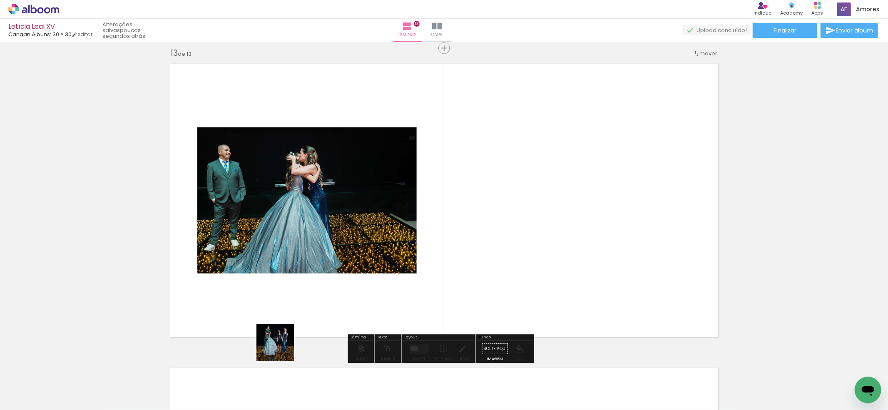
drag, startPoint x: 281, startPoint y: 349, endPoint x: 297, endPoint y: 360, distance: 19.3
click at [298, 293] on quentale-workspace at bounding box center [444, 205] width 888 height 410
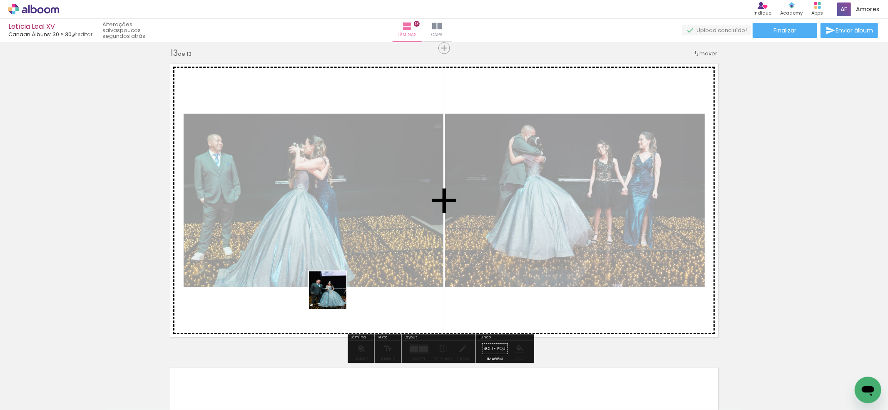
drag, startPoint x: 309, startPoint y: 368, endPoint x: 340, endPoint y: 376, distance: 32.3
click at [335, 294] on quentale-workspace at bounding box center [444, 205] width 888 height 410
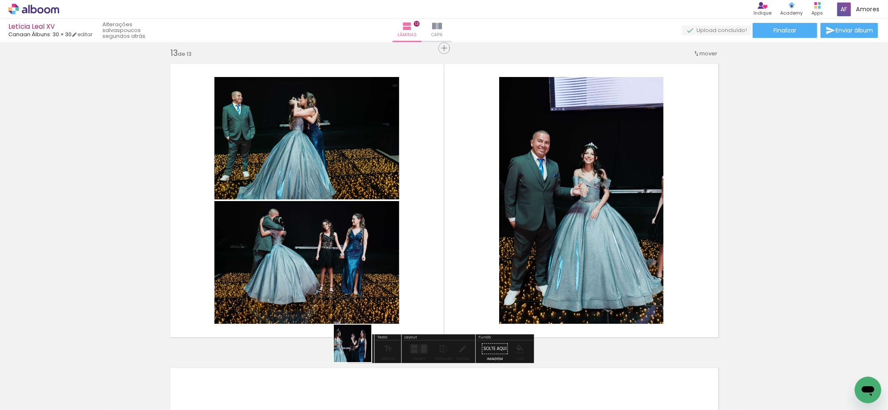
drag, startPoint x: 359, startPoint y: 350, endPoint x: 389, endPoint y: 340, distance: 31.6
click at [380, 302] on quentale-workspace at bounding box center [444, 205] width 888 height 410
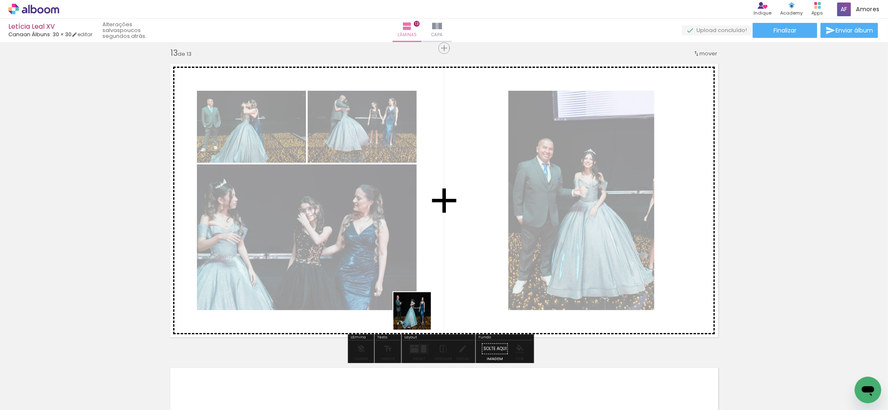
drag, startPoint x: 404, startPoint y: 389, endPoint x: 439, endPoint y: 379, distance: 36.4
click at [423, 295] on quentale-workspace at bounding box center [444, 205] width 888 height 410
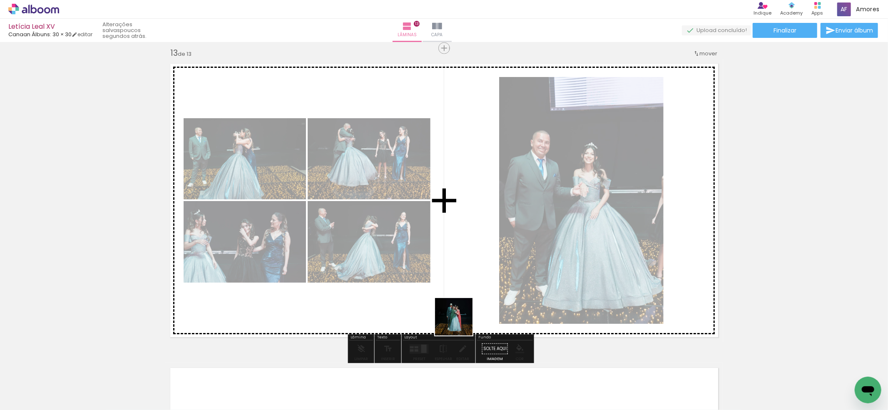
drag, startPoint x: 442, startPoint y: 391, endPoint x: 501, endPoint y: 392, distance: 59.5
click at [464, 302] on quentale-workspace at bounding box center [444, 205] width 888 height 410
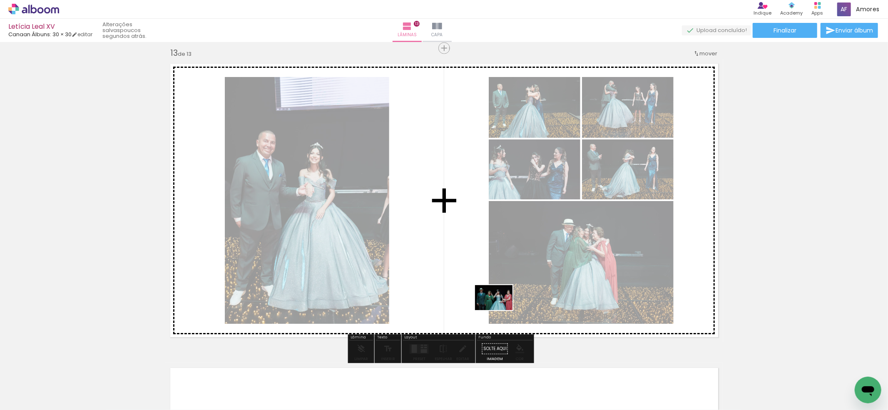
drag, startPoint x: 500, startPoint y: 385, endPoint x: 500, endPoint y: 310, distance: 75.3
click at [500, 310] on quentale-workspace at bounding box center [444, 205] width 888 height 410
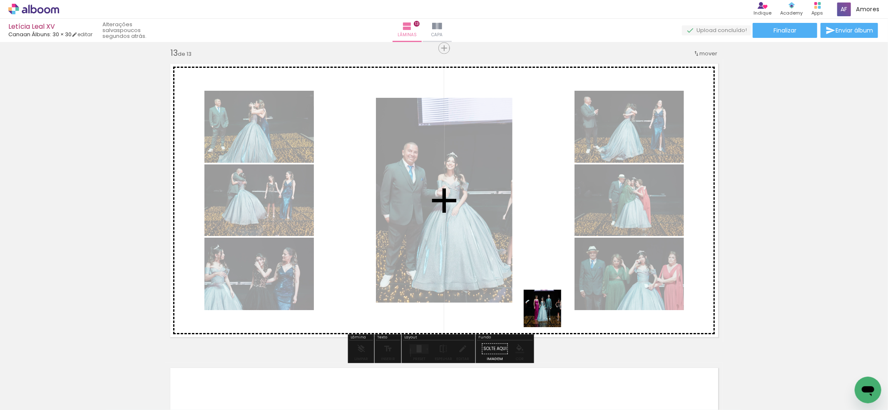
drag, startPoint x: 544, startPoint y: 336, endPoint x: 548, endPoint y: 315, distance: 22.0
click at [548, 315] on quentale-workspace at bounding box center [444, 205] width 888 height 410
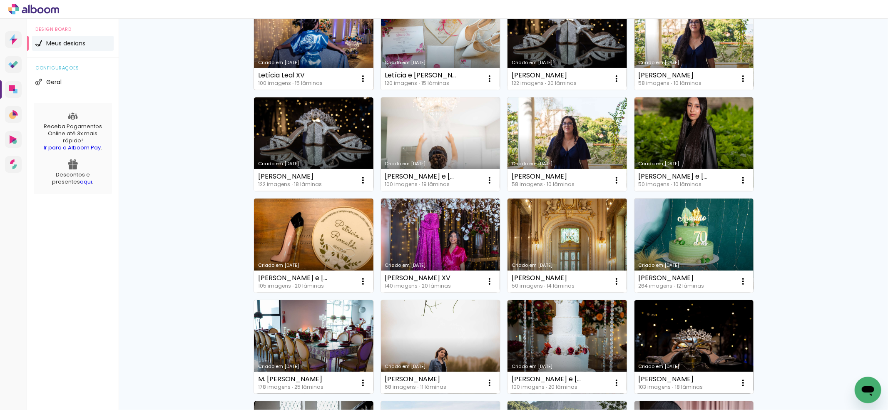
scroll to position [55, 0]
